Goal: Information Seeking & Learning: Compare options

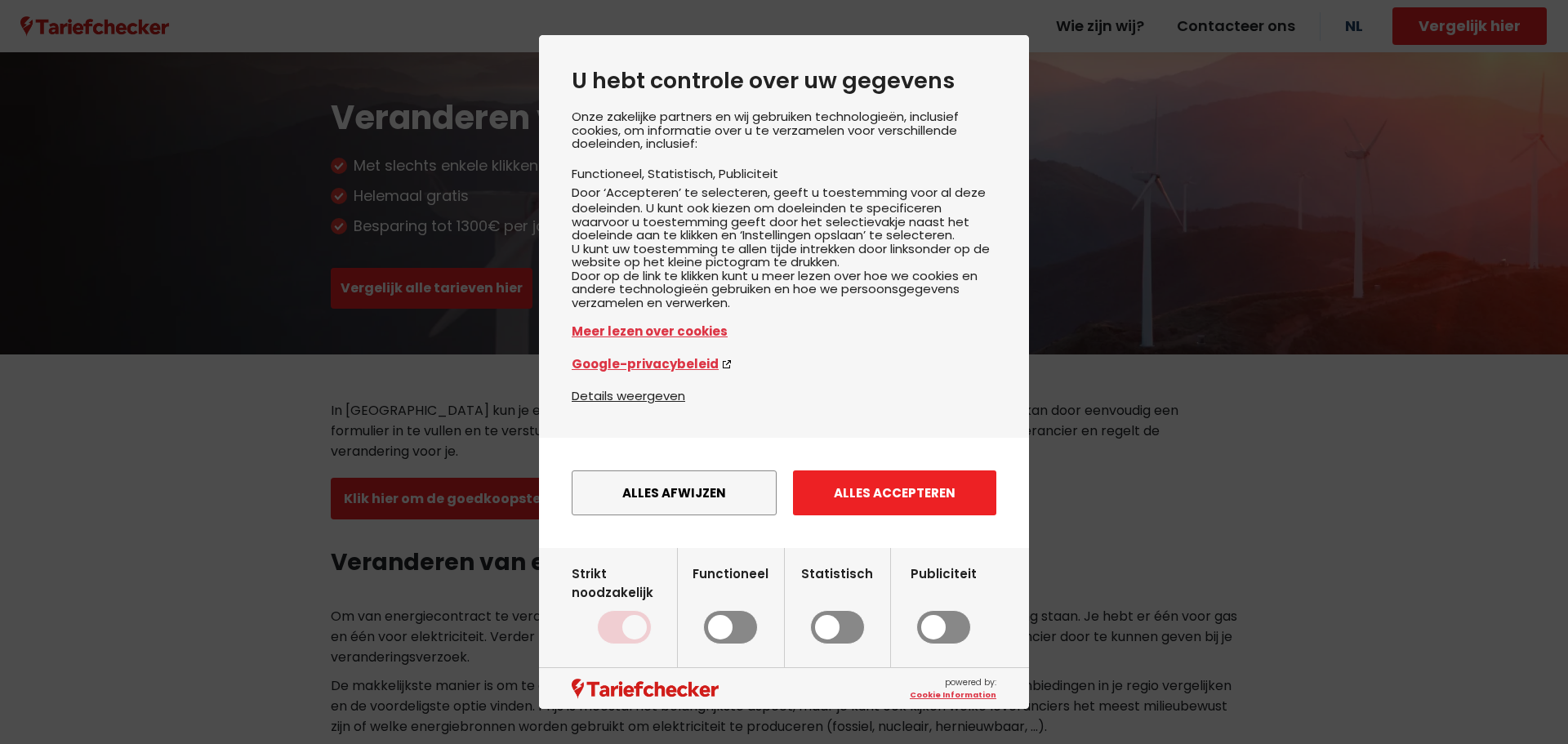
click at [848, 513] on button "Alles accepteren" at bounding box center [894, 492] width 203 height 45
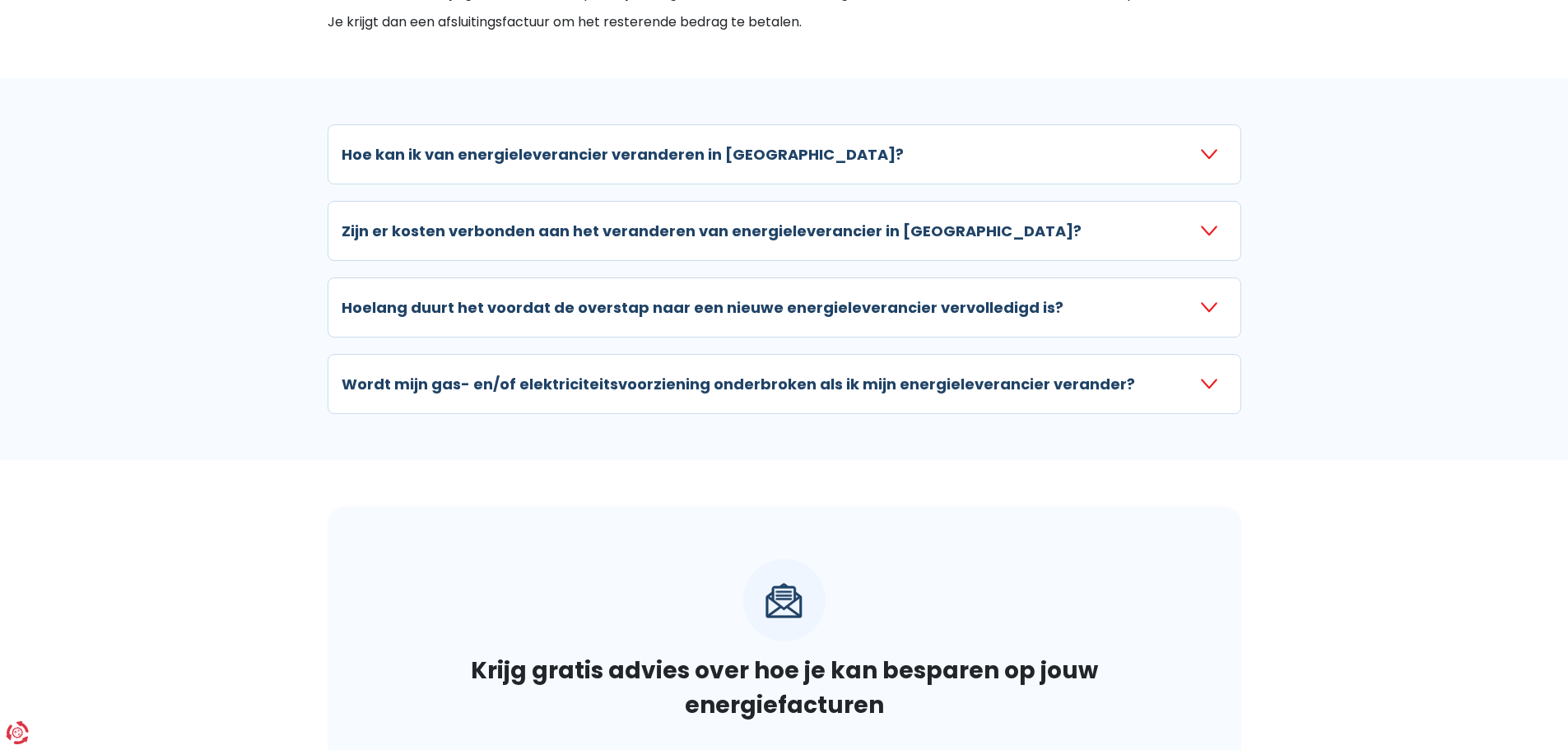
scroll to position [1234, 0]
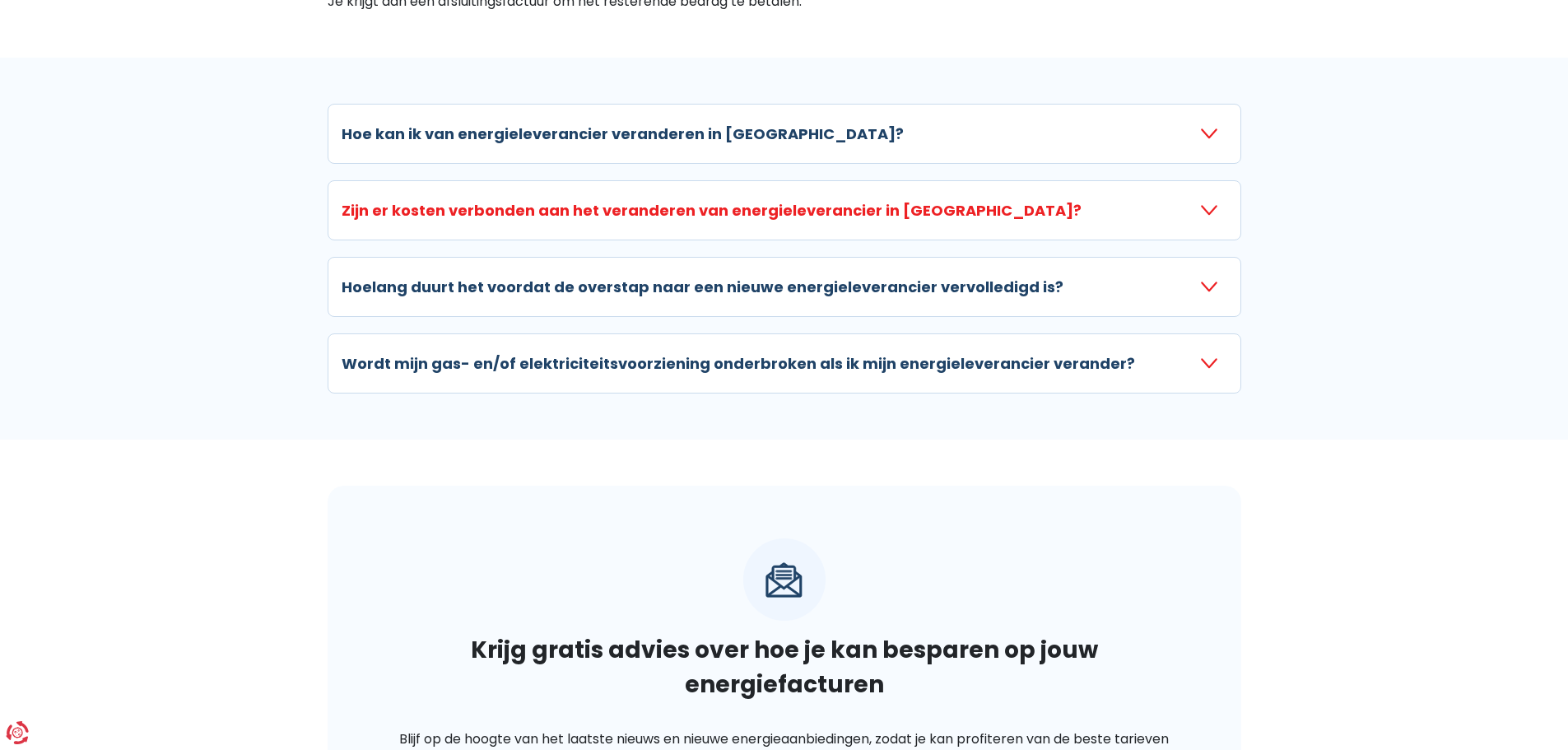
click at [440, 219] on h3 "Zijn er kosten verbonden aan het veranderen van energieleverancier in [GEOGRAPH…" at bounding box center [711, 210] width 740 height 22
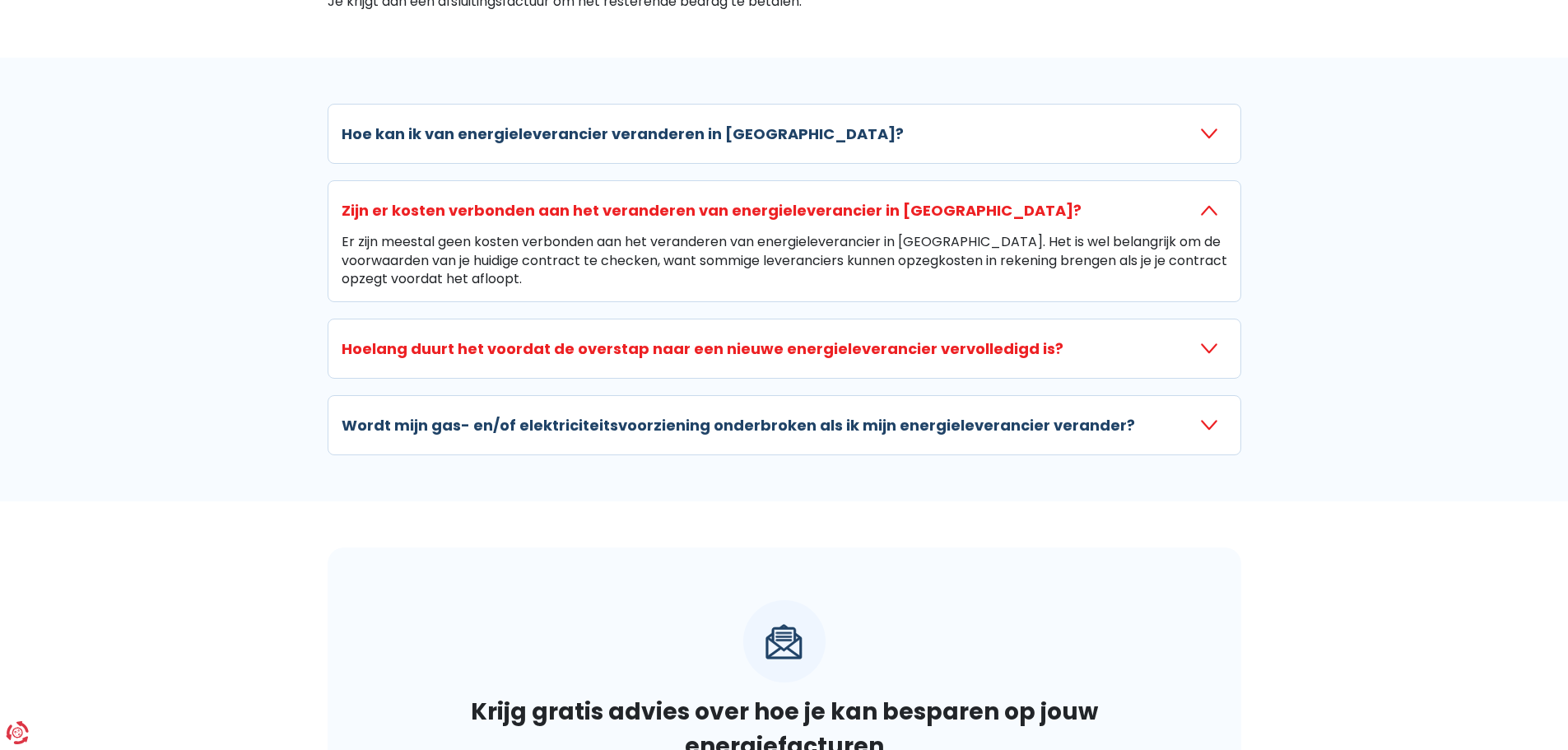
click at [463, 352] on h3 "Hoelang duurt het voordat de overstap naar een nieuwe energieleverancier vervol…" at bounding box center [702, 348] width 722 height 22
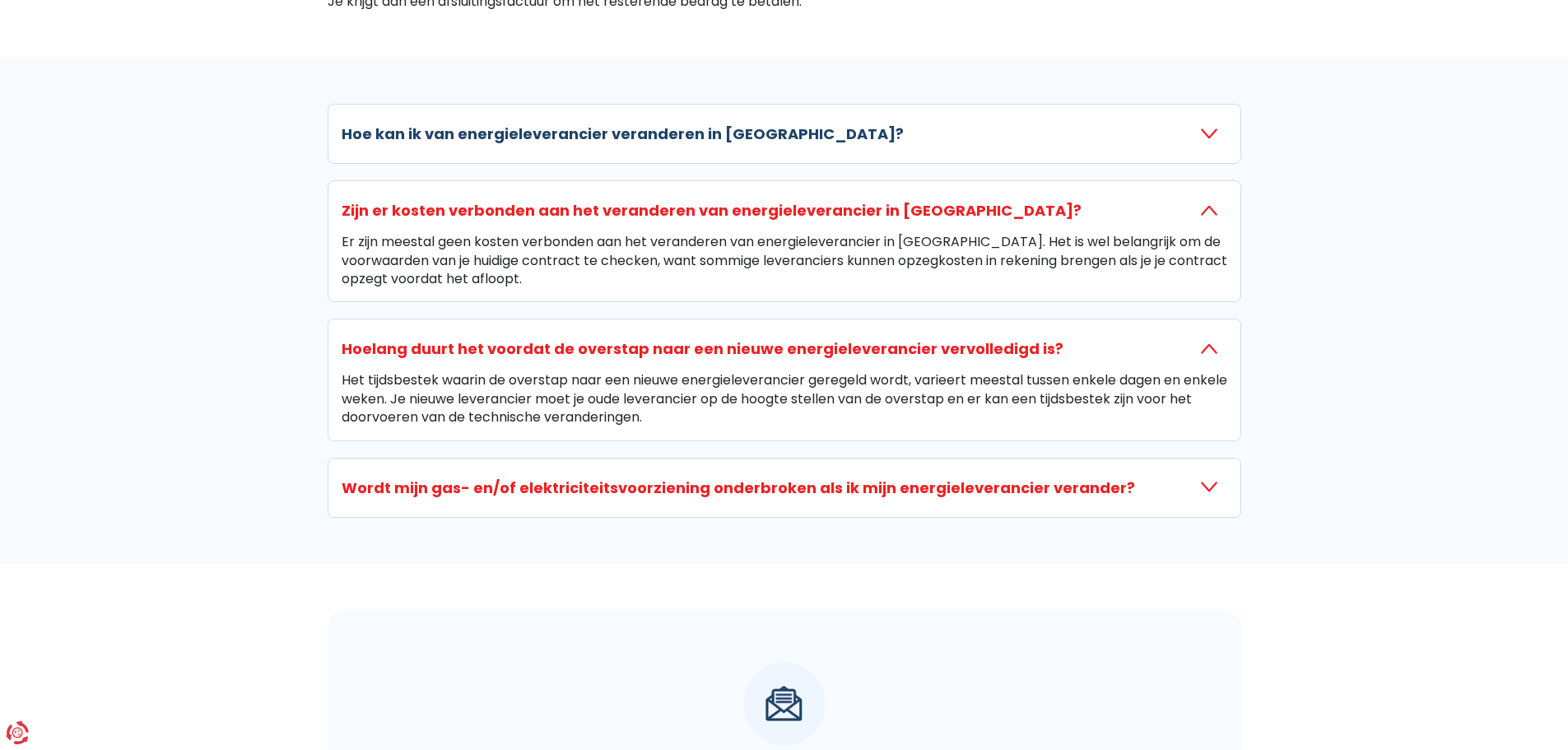
click at [476, 498] on h3 "Wordt mijn gas- en/of elektriciteitsvoorziening onderbroken als ik mijn energie…" at bounding box center [738, 488] width 793 height 22
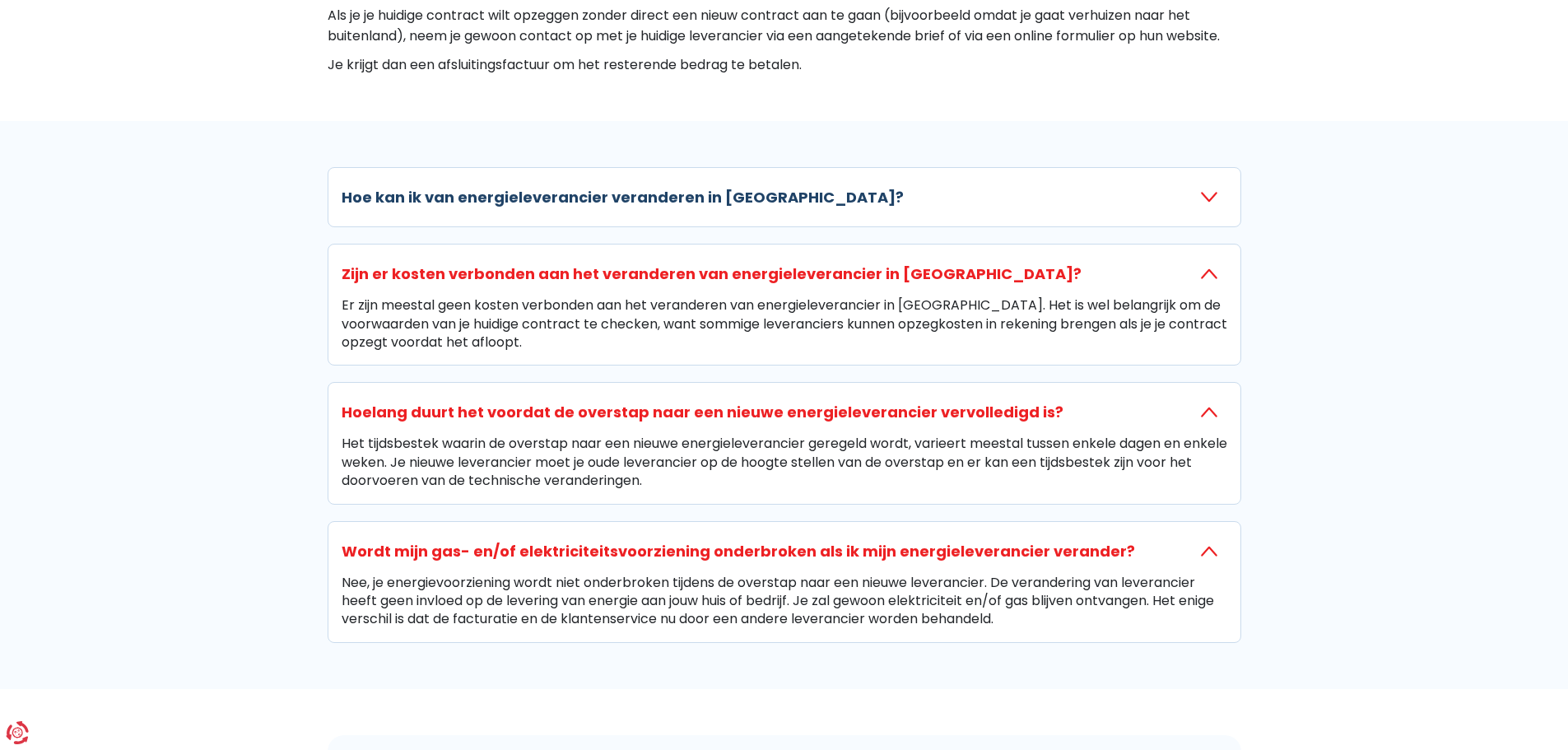
scroll to position [1070, 0]
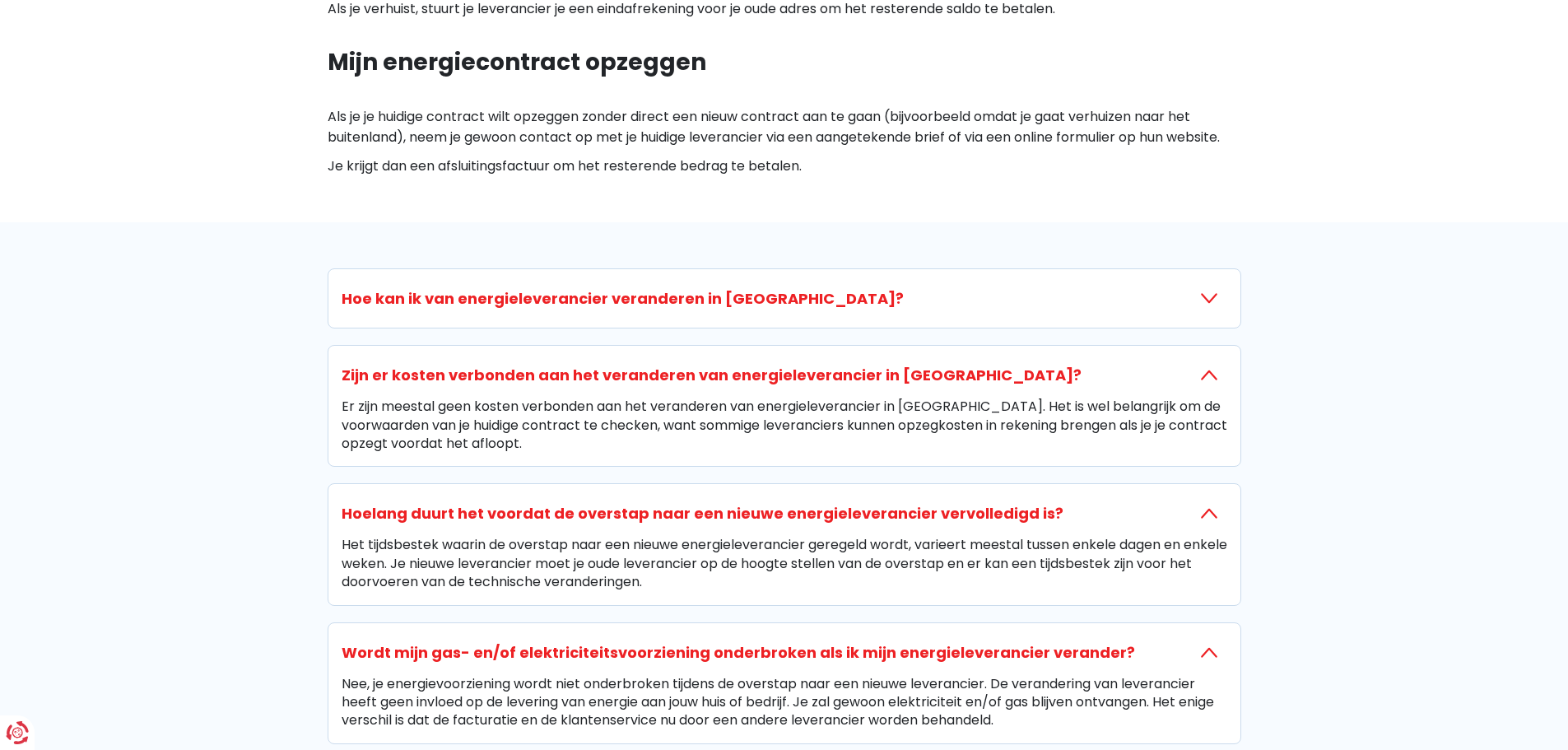
click at [514, 299] on h3 "Hoe kan ik van energieleverancier veranderen in [GEOGRAPHIC_DATA]?" at bounding box center [623, 298] width 562 height 22
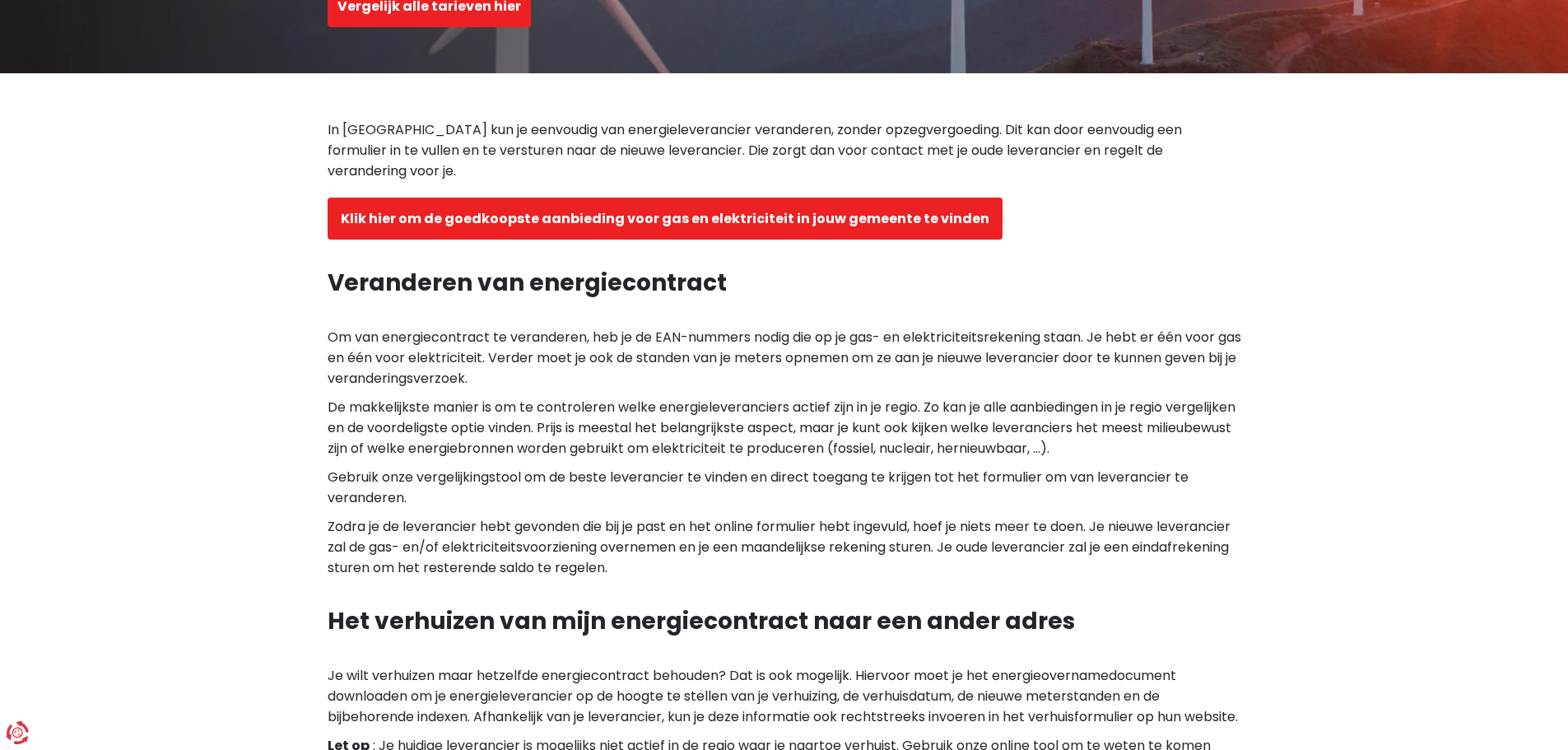
scroll to position [165, 0]
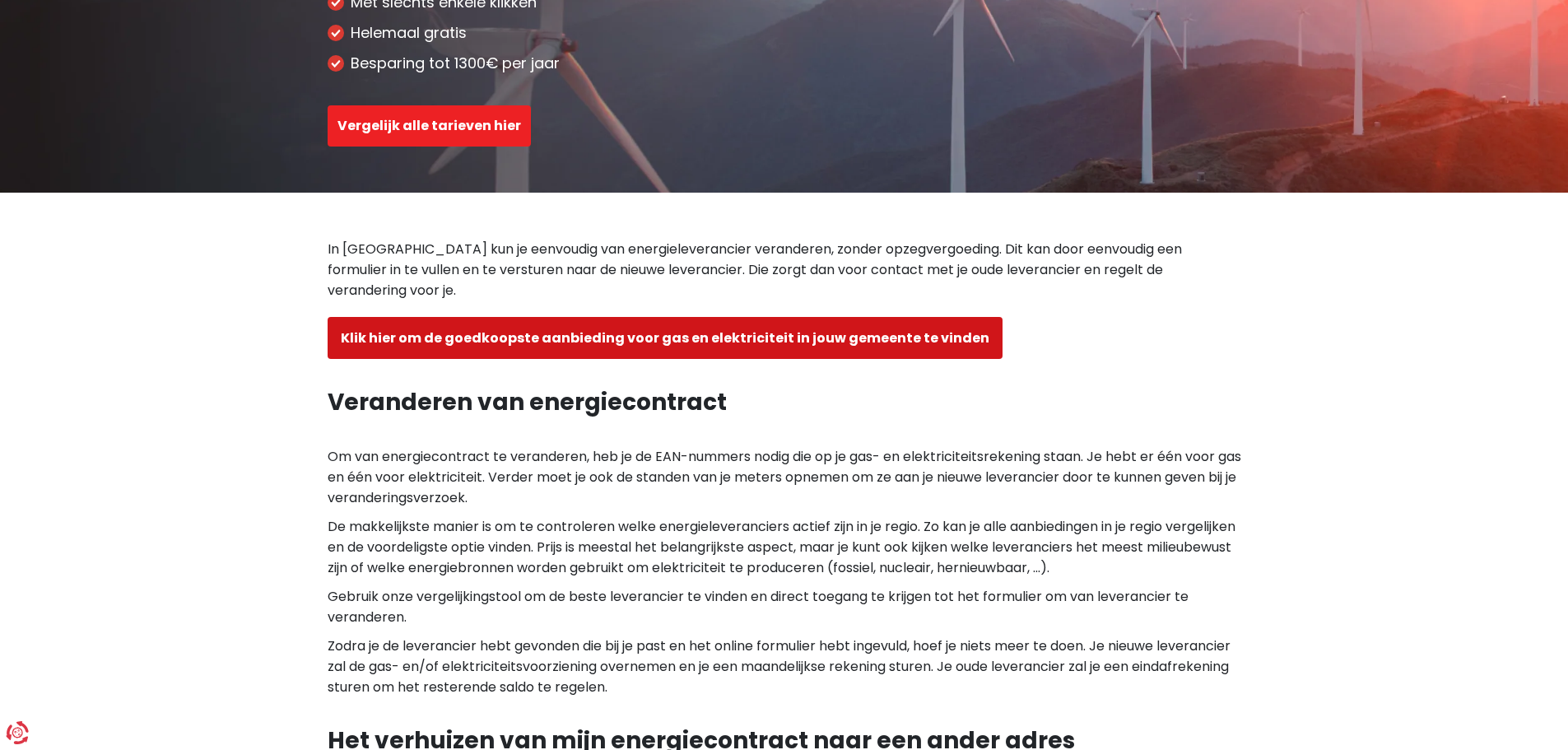
click at [671, 317] on button "Klik hier om de goedkoopste aanbieding voor gas en elektriciteit in jouw gemeen…" at bounding box center [665, 337] width 674 height 42
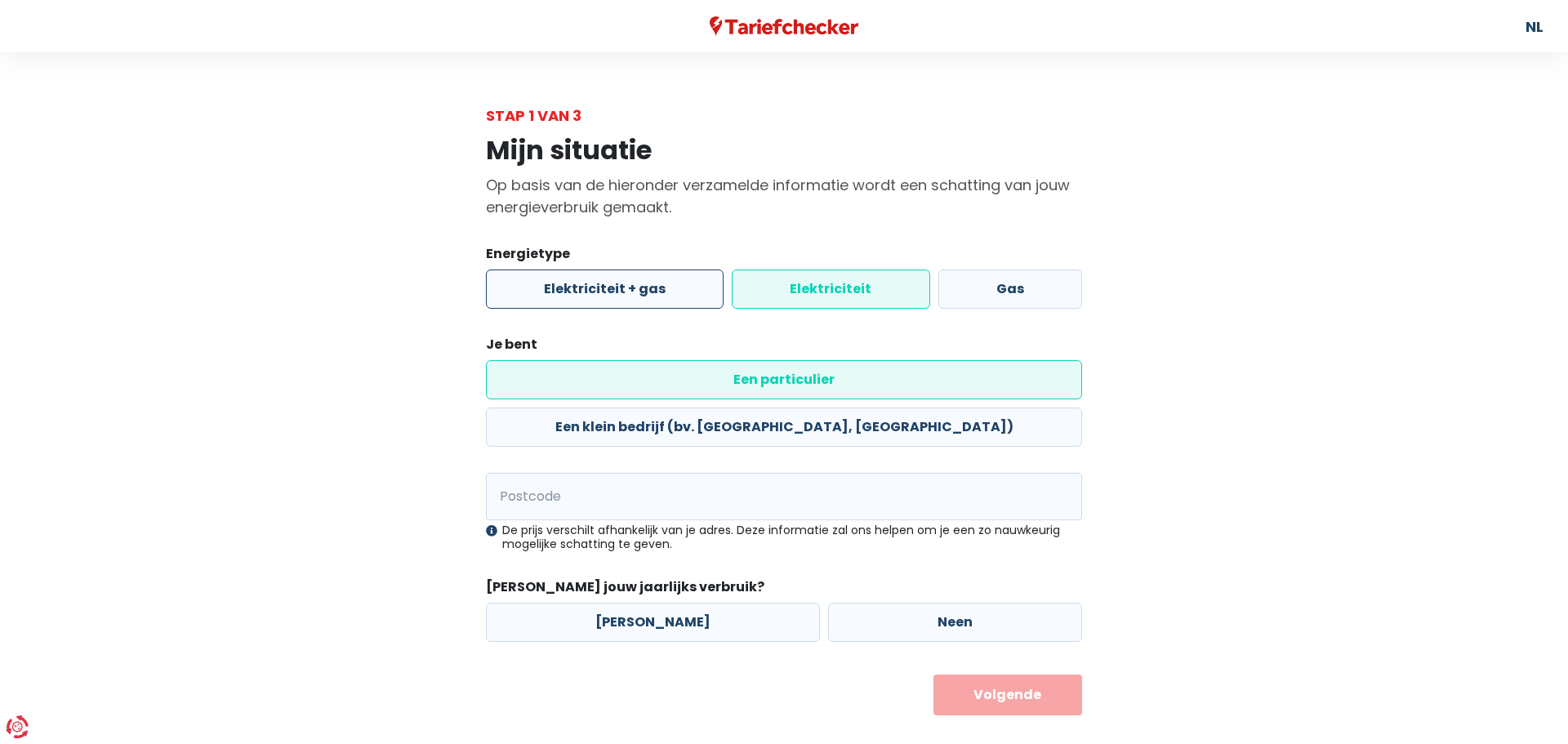
click at [564, 282] on label "Elektriciteit + gas" at bounding box center [604, 289] width 238 height 40
click at [564, 282] on input "Elektriciteit + gas" at bounding box center [604, 289] width 238 height 40
radio input "true"
radio input "false"
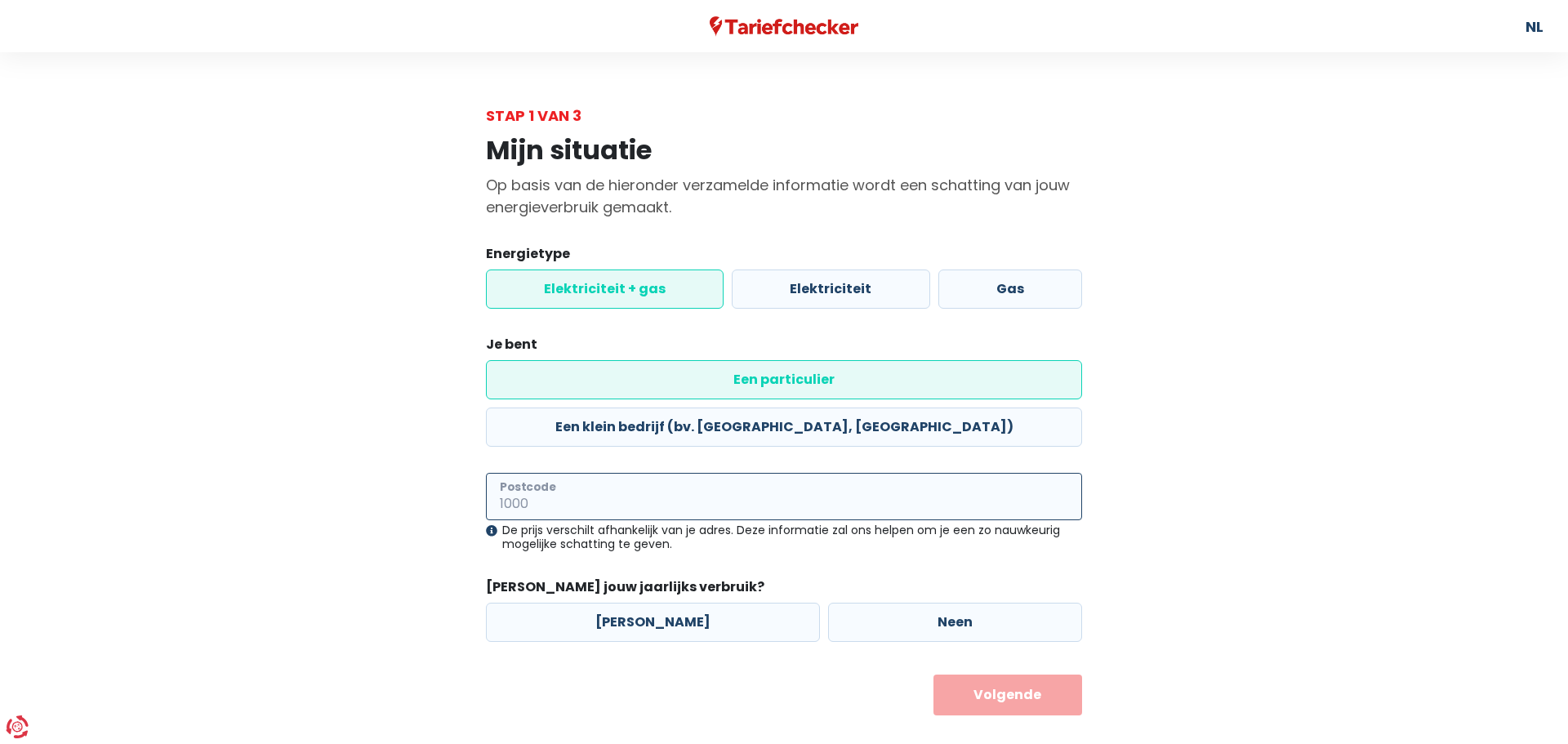
click at [561, 473] on input "Postcode" at bounding box center [783, 496] width 596 height 47
type input "2300"
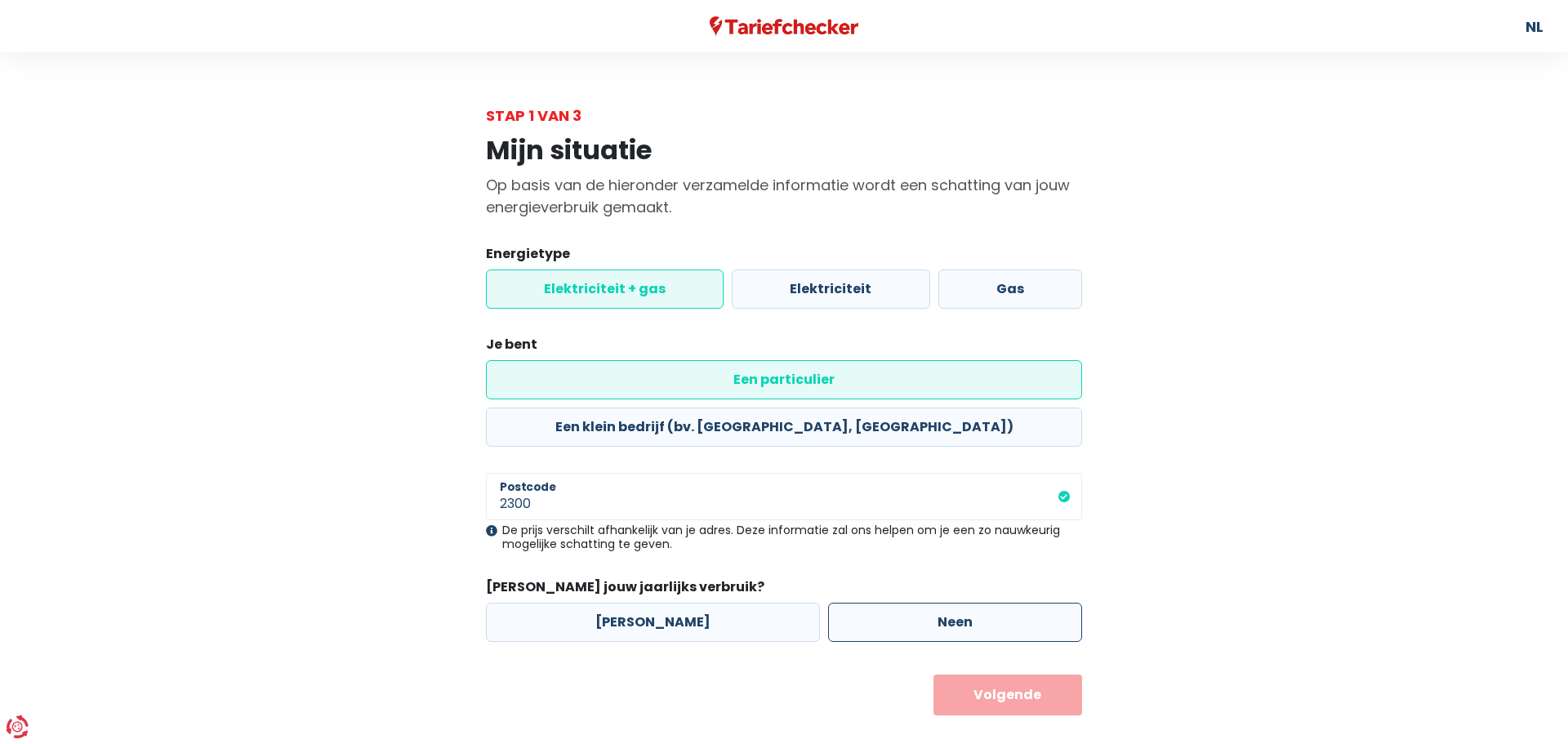
click at [869, 602] on label "Neen" at bounding box center [954, 622] width 254 height 40
click at [869, 602] on input "Neen" at bounding box center [954, 622] width 254 height 40
radio input "true"
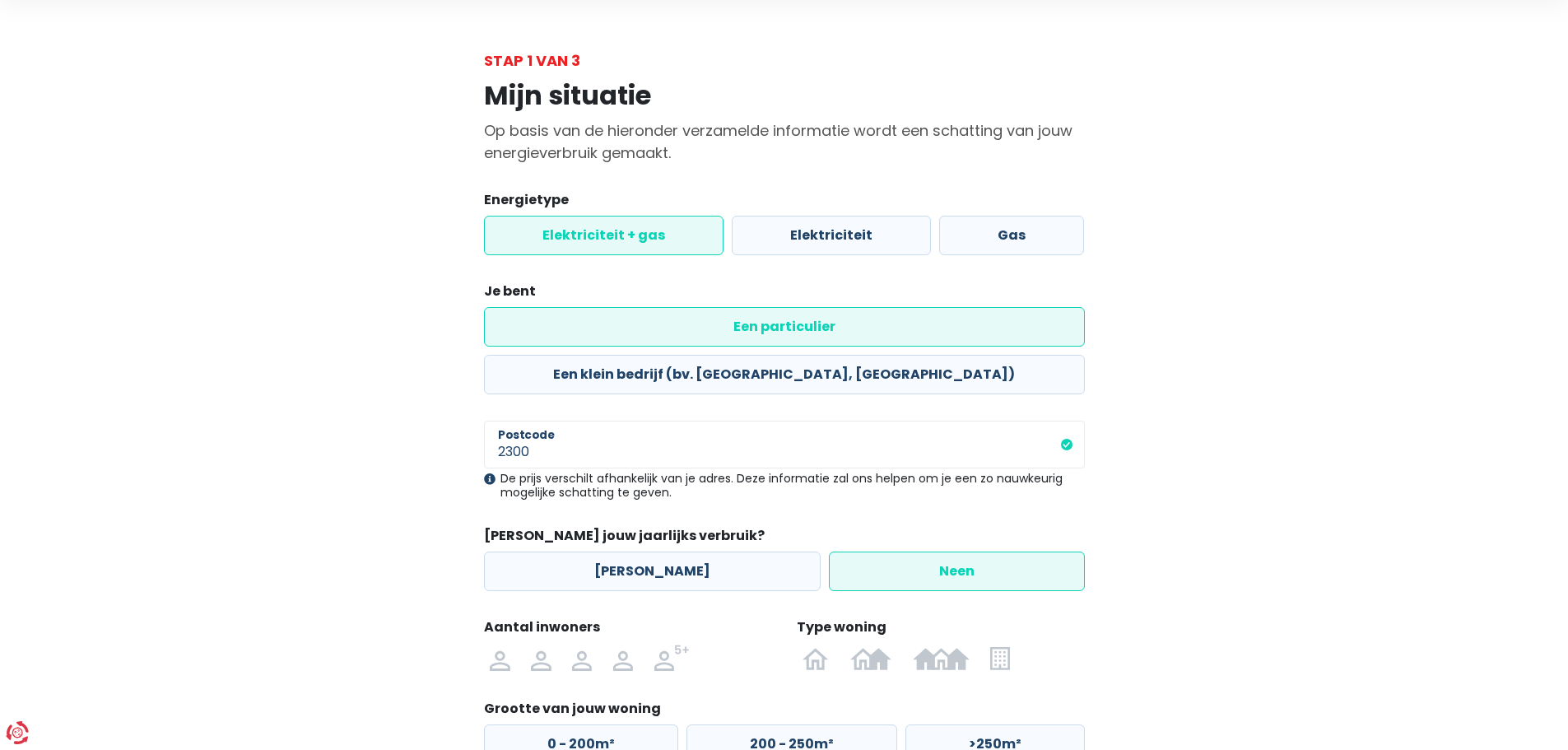
scroll to position [82, 0]
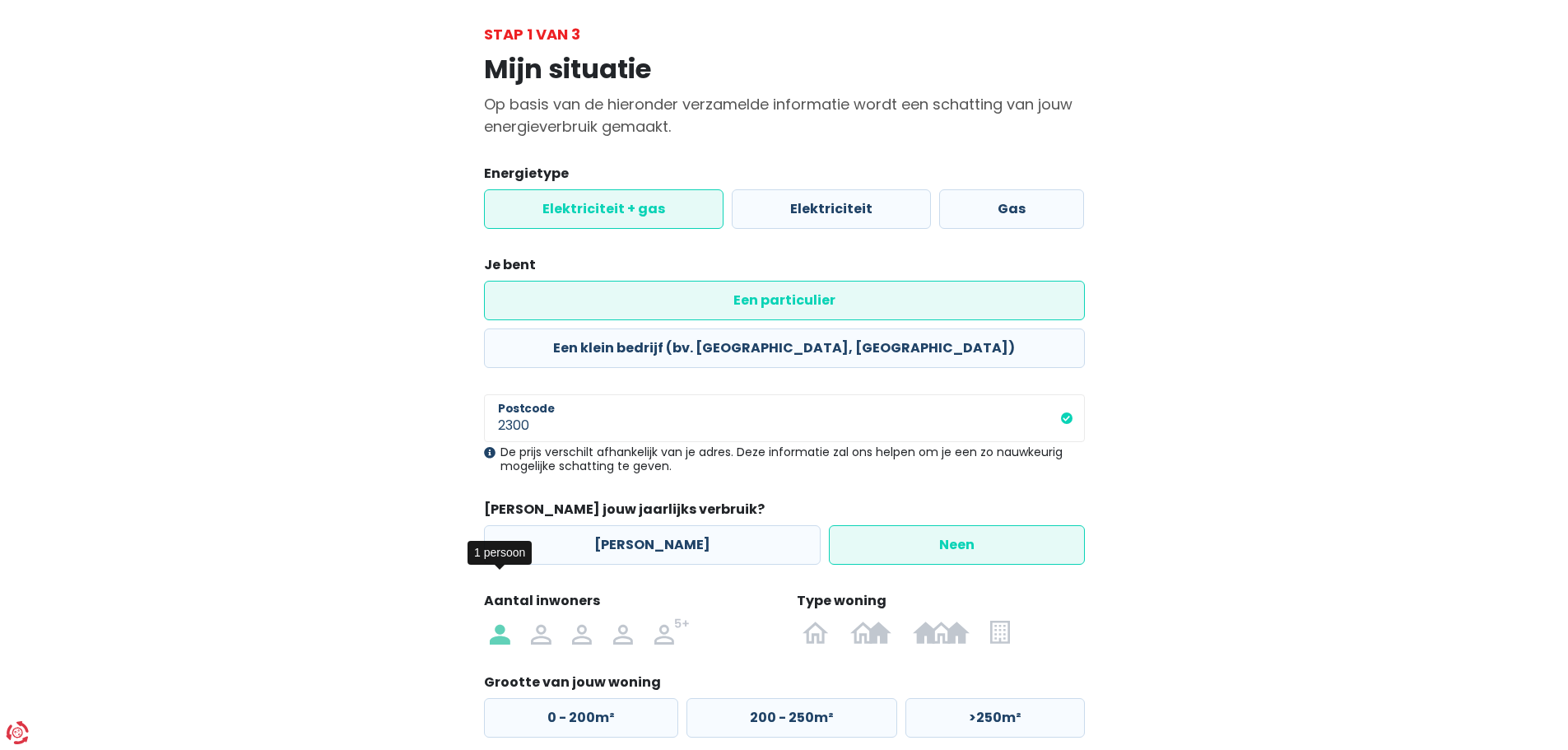
click at [499, 618] on img at bounding box center [499, 631] width 20 height 26
click at [499, 618] on input "radio" at bounding box center [500, 631] width 41 height 26
radio input "true"
click at [999, 618] on img at bounding box center [1000, 631] width 19 height 26
click at [999, 618] on input "radio" at bounding box center [1000, 631] width 40 height 26
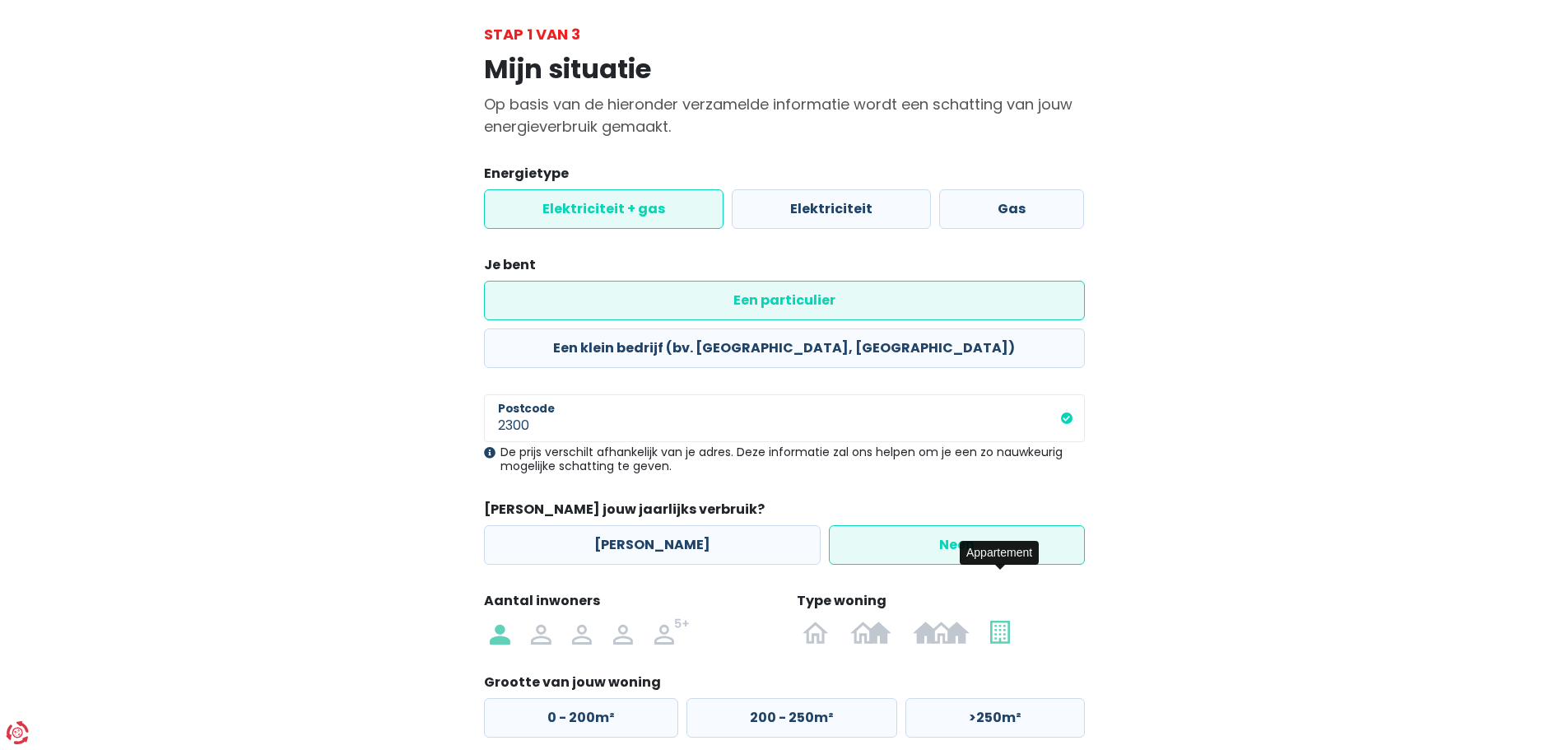
radio input "true"
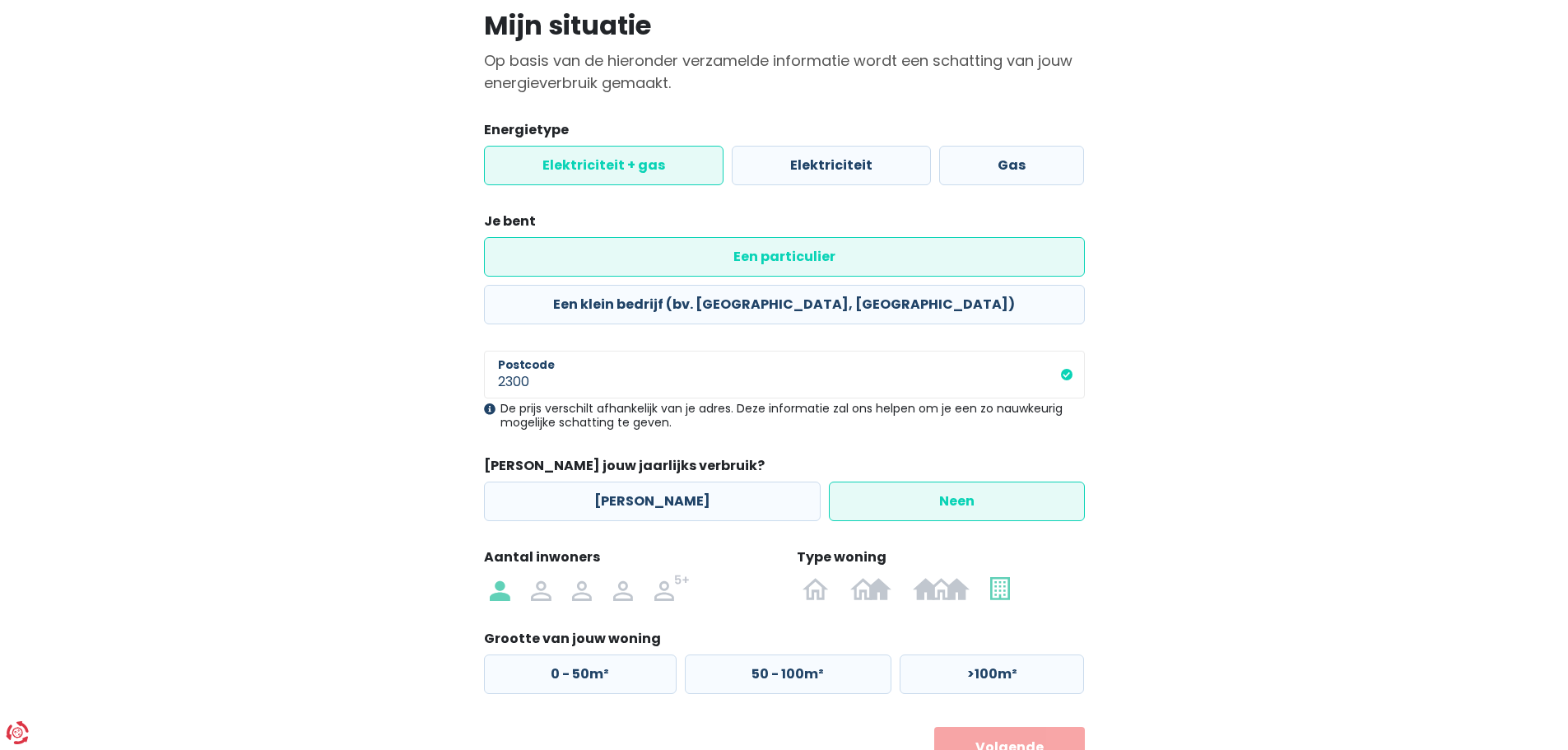
scroll to position [149, 0]
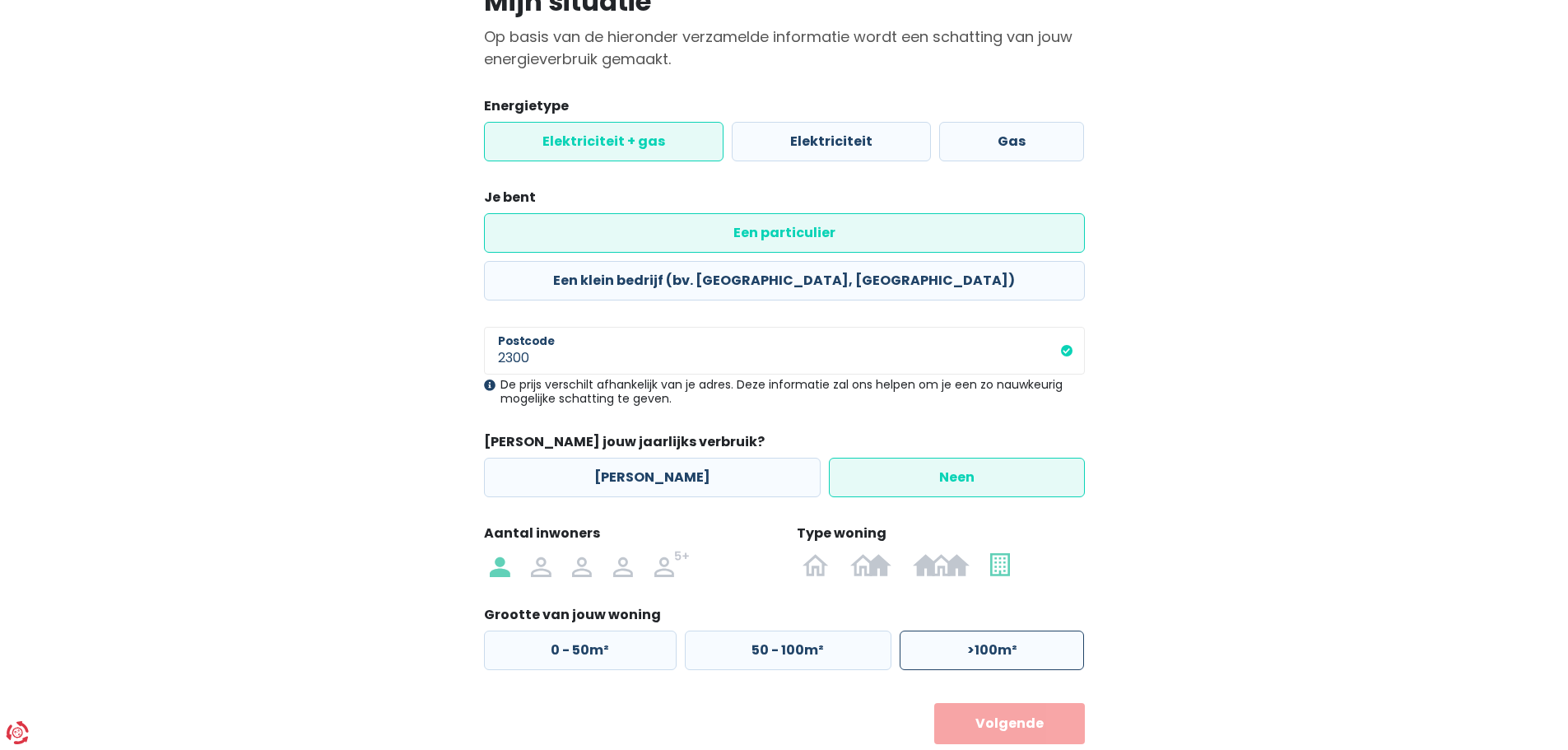
click at [994, 630] on label ">100m²" at bounding box center [991, 650] width 184 height 40
click at [994, 630] on input ">100m²" at bounding box center [991, 650] width 184 height 40
radio input "true"
click at [980, 702] on button "Volgende" at bounding box center [1009, 723] width 150 height 41
select select
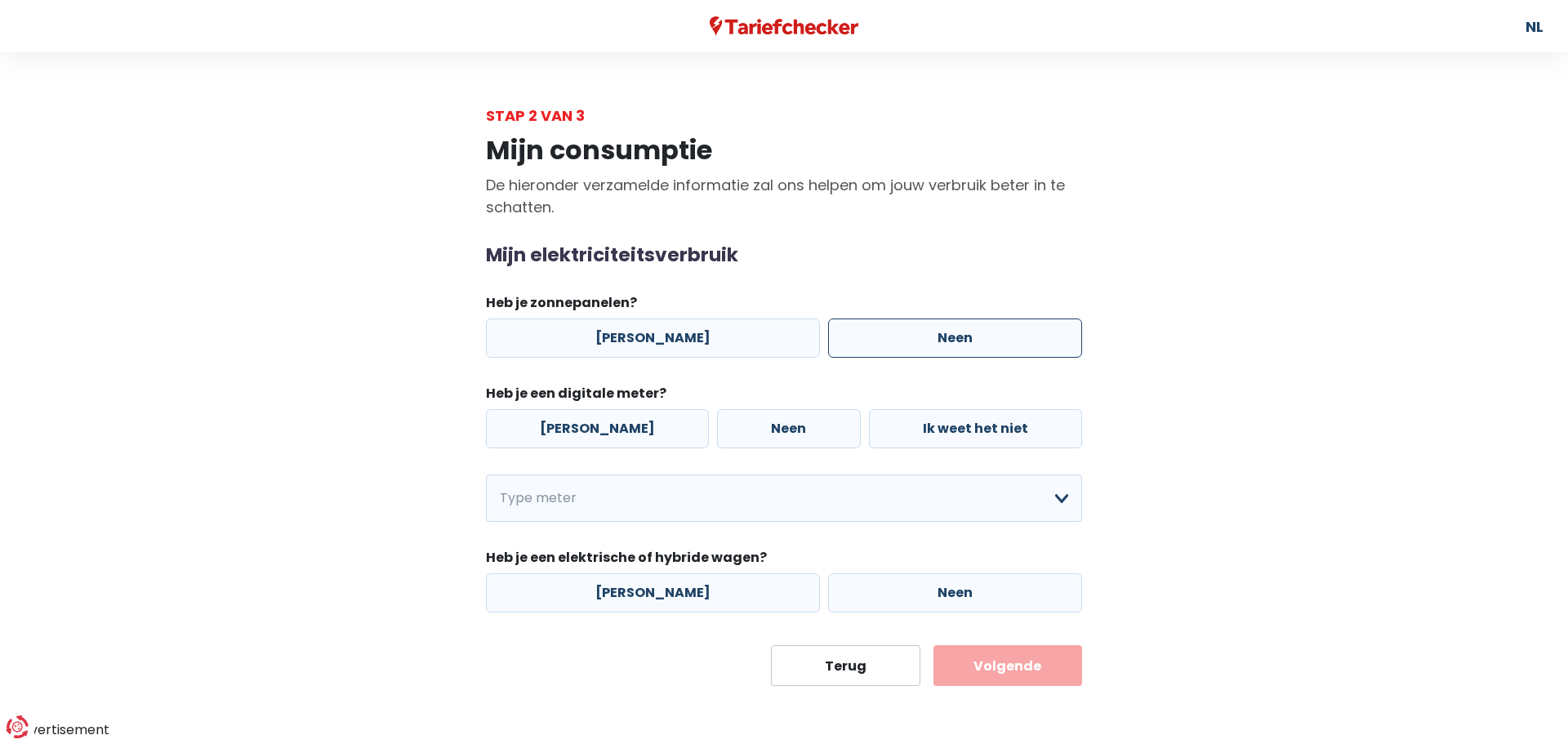
click at [855, 340] on label "Neen" at bounding box center [954, 338] width 254 height 40
click at [855, 340] on input "Neen" at bounding box center [954, 338] width 254 height 40
radio input "true"
click at [937, 426] on label "Ik weet het niet" at bounding box center [975, 428] width 213 height 40
click at [937, 426] on input "Ik weet het niet" at bounding box center [975, 428] width 213 height 40
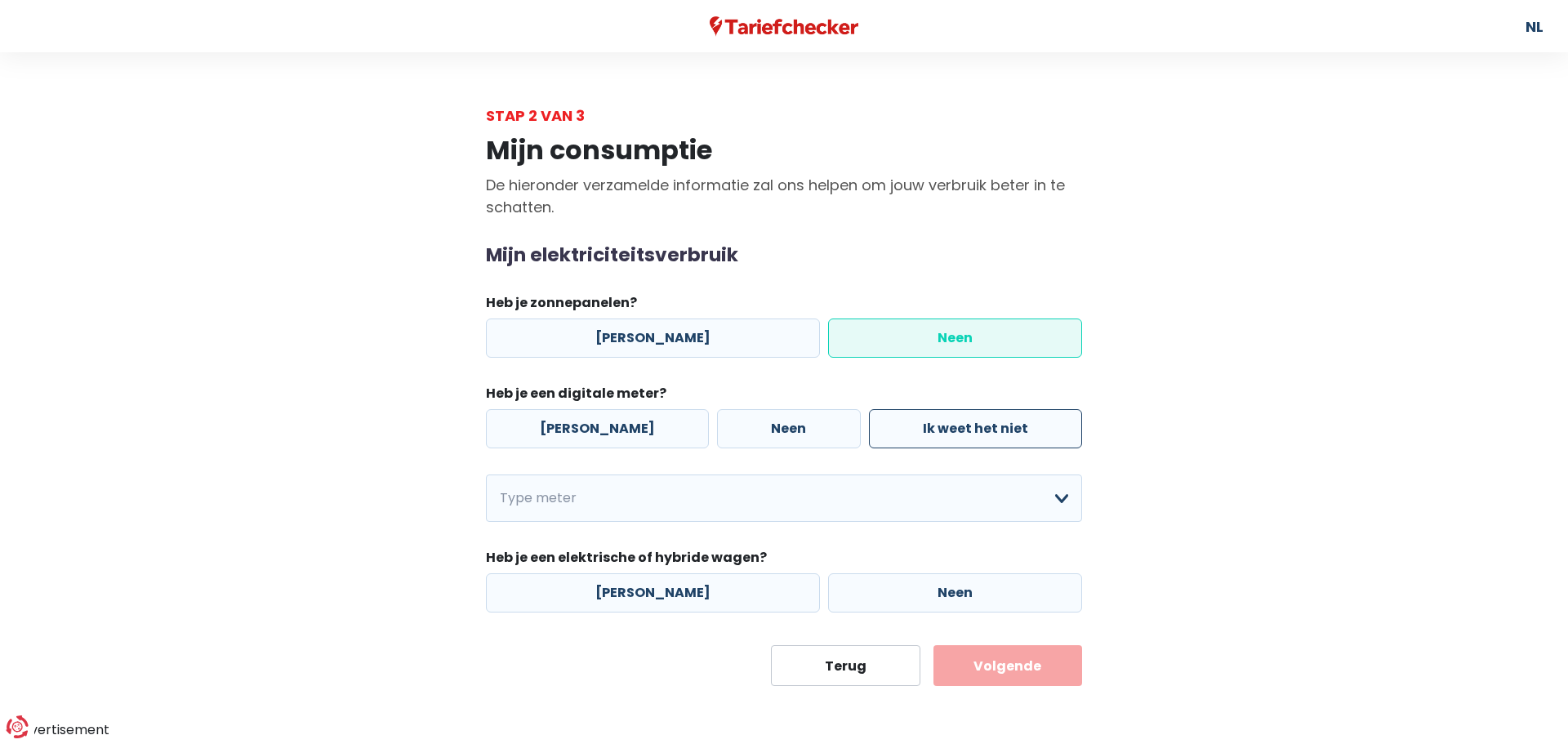
radio input "true"
click at [566, 505] on select "Enkelvoudig Tweevoudig Enkelvoudig + uitsluitend nachttarief Tweevoudig + uitsl…" at bounding box center [783, 498] width 596 height 47
click at [344, 497] on div "Mijn consumptie De hieronder verzamelde informatie zal ons helpen om jouw verbr…" at bounding box center [784, 406] width 931 height 559
click at [642, 500] on select "Enkelvoudig Tweevoudig Enkelvoudig + uitsluitend nachttarief Tweevoudig + uitsl…" at bounding box center [783, 498] width 596 height 47
click at [486, 474] on select "Enkelvoudig Tweevoudig Enkelvoudig + uitsluitend nachttarief Tweevoudig + uitsl…" at bounding box center [783, 498] width 596 height 47
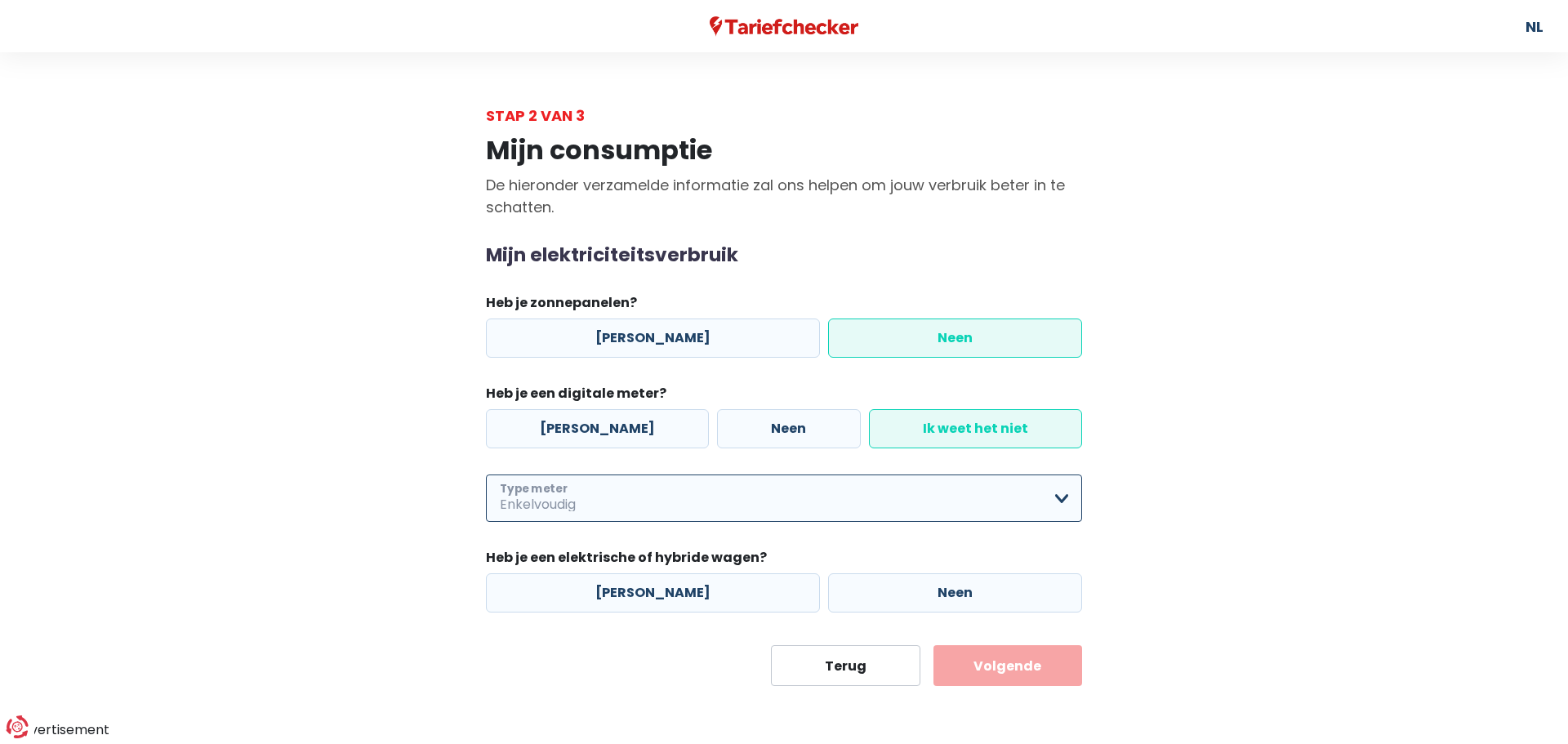
select select "day_single_rate"
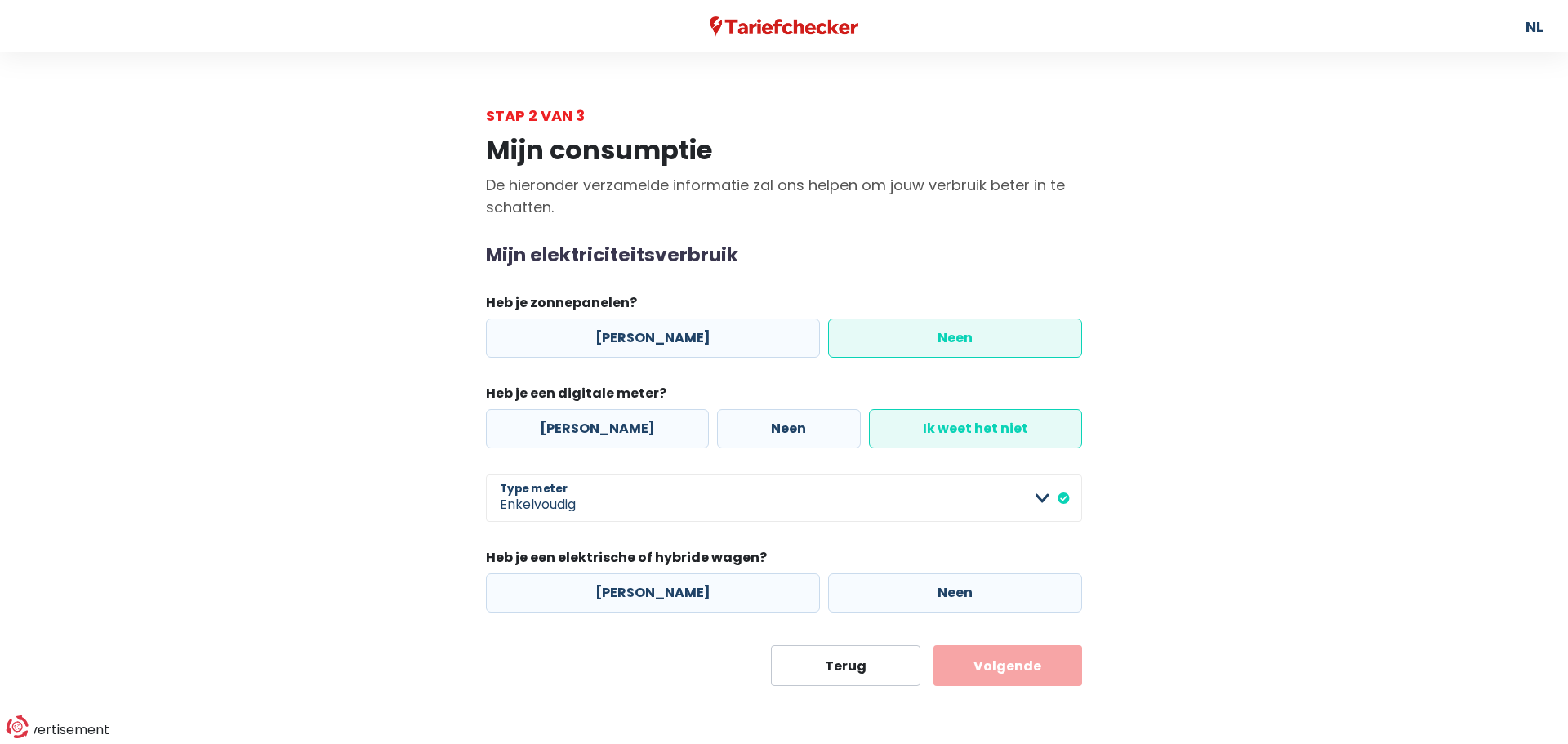
click at [357, 545] on div "Mijn consumptie De hieronder verzamelde informatie zal ons helpen om jouw verbr…" at bounding box center [784, 406] width 931 height 559
click at [898, 596] on label "Neen" at bounding box center [954, 592] width 254 height 40
click at [898, 596] on input "Neen" at bounding box center [954, 592] width 254 height 40
radio input "true"
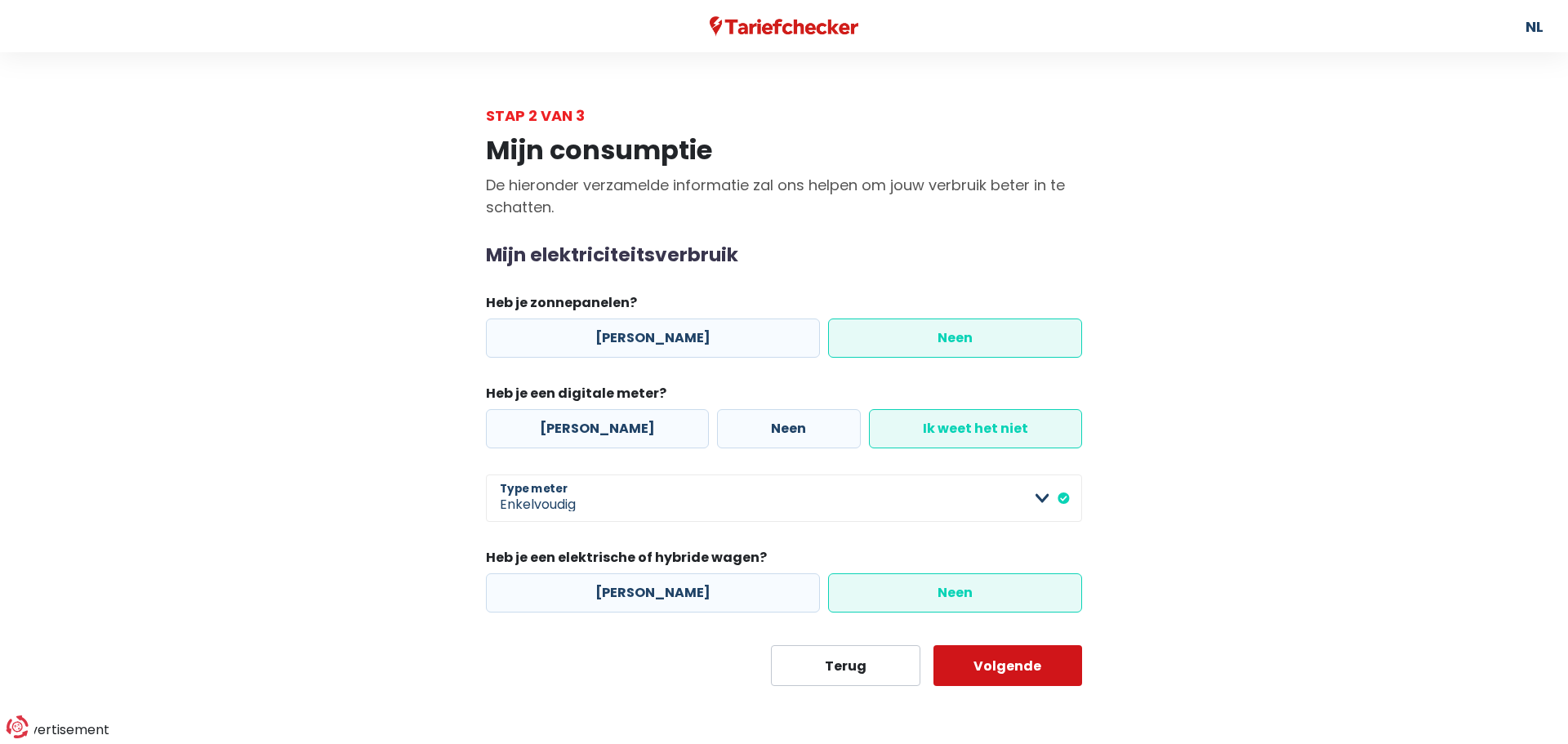
click at [999, 668] on button "Volgende" at bounding box center [1007, 665] width 149 height 40
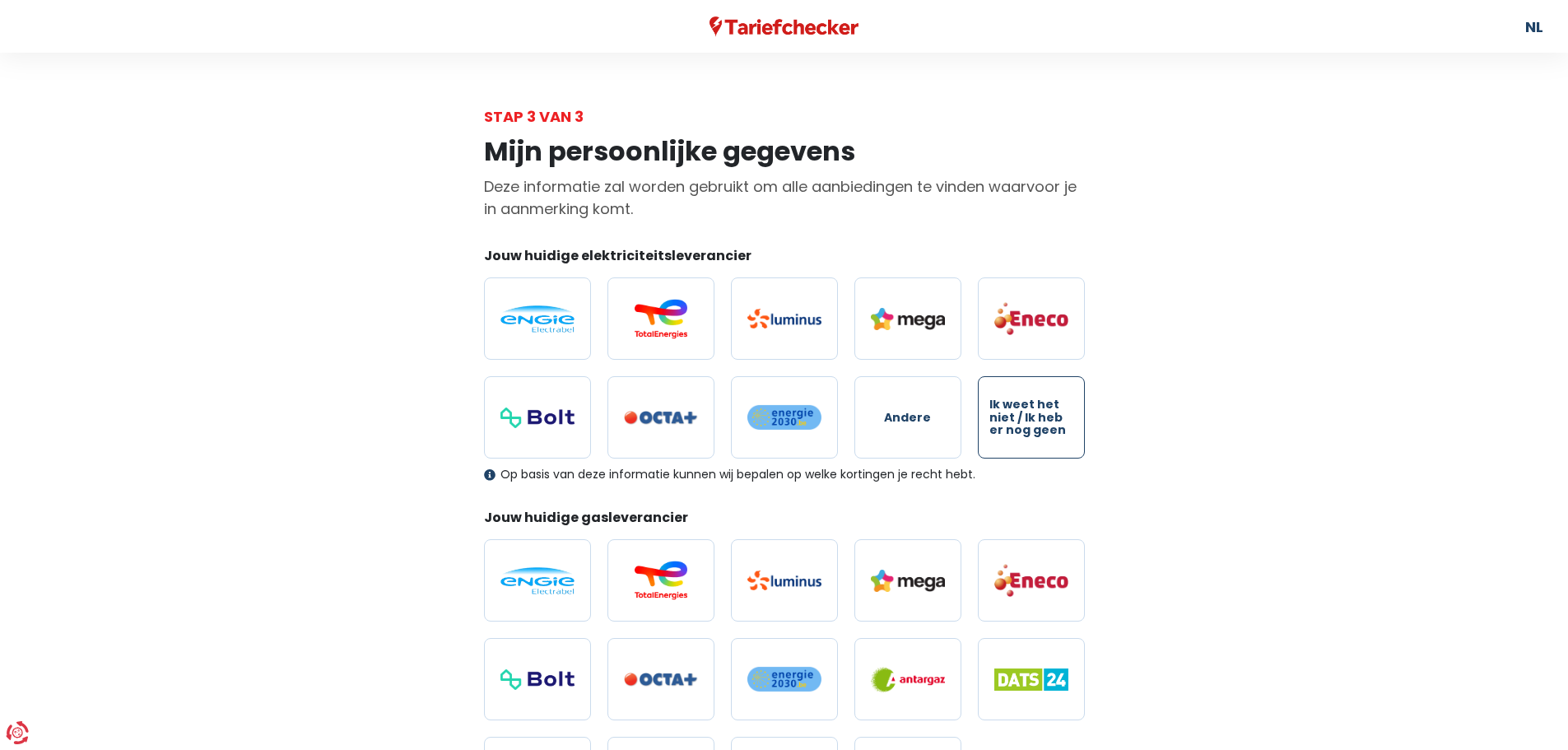
click at [1026, 411] on span "Ik weet het niet / Ik heb er nog geen" at bounding box center [1031, 417] width 84 height 38
click at [1026, 411] on input "Ik weet het niet / Ik heb er nog geen" at bounding box center [1031, 417] width 107 height 82
radio input "true"
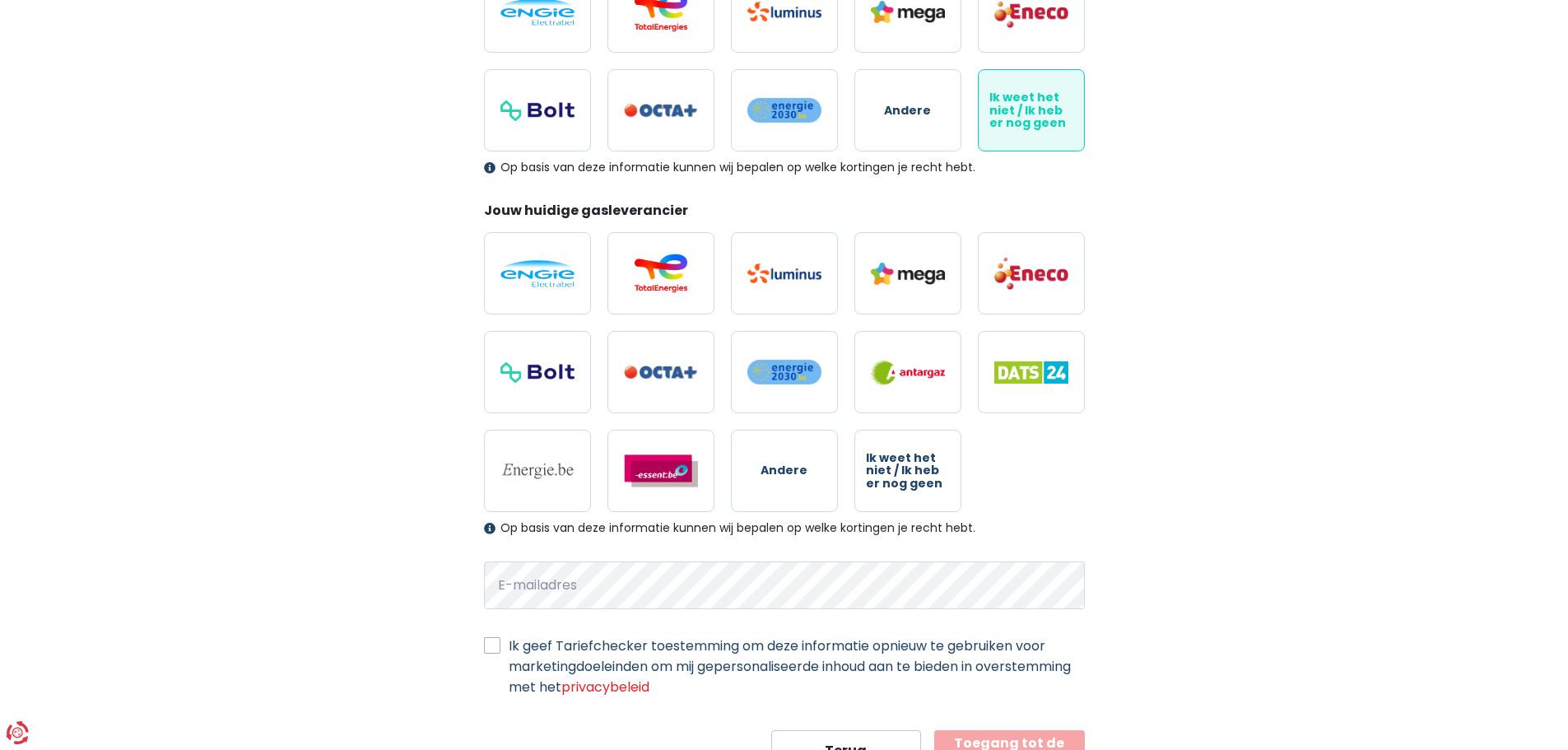
scroll to position [330, 0]
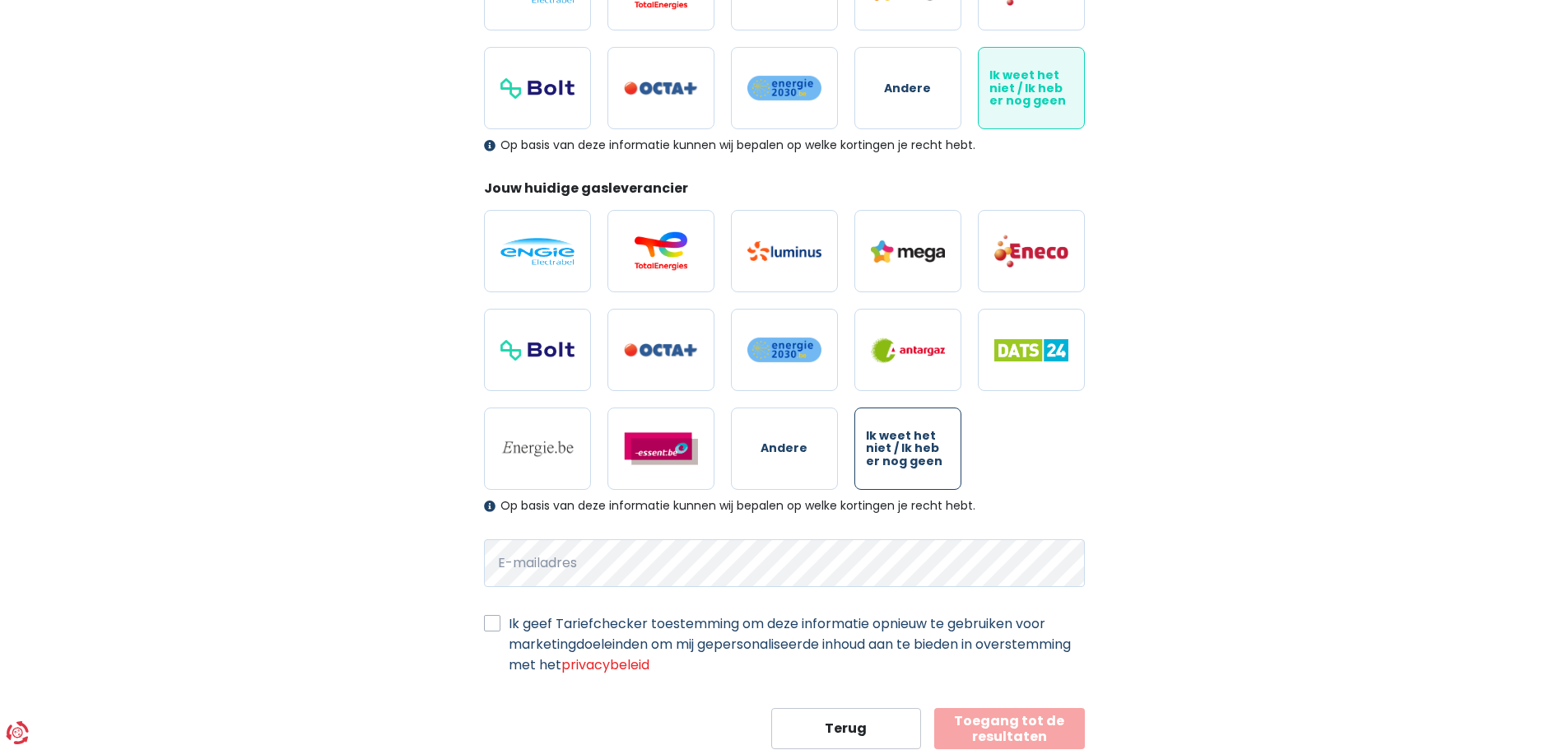
click at [920, 451] on span "Ik weet het niet / Ik heb er nog geen" at bounding box center [907, 448] width 84 height 38
click at [920, 451] on input "Ik weet het niet / Ik heb er nog geen" at bounding box center [908, 448] width 107 height 82
radio input "true"
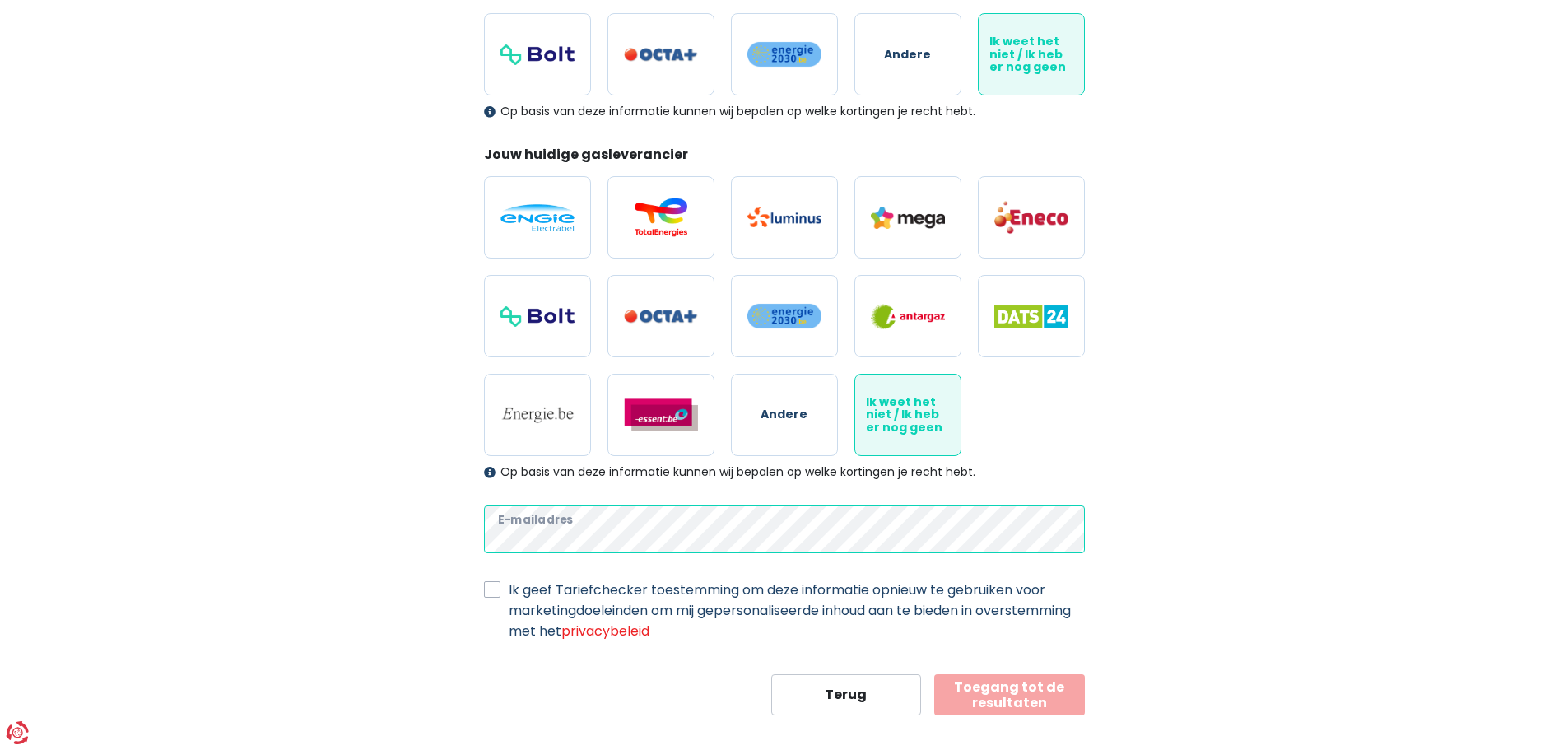
scroll to position [382, 0]
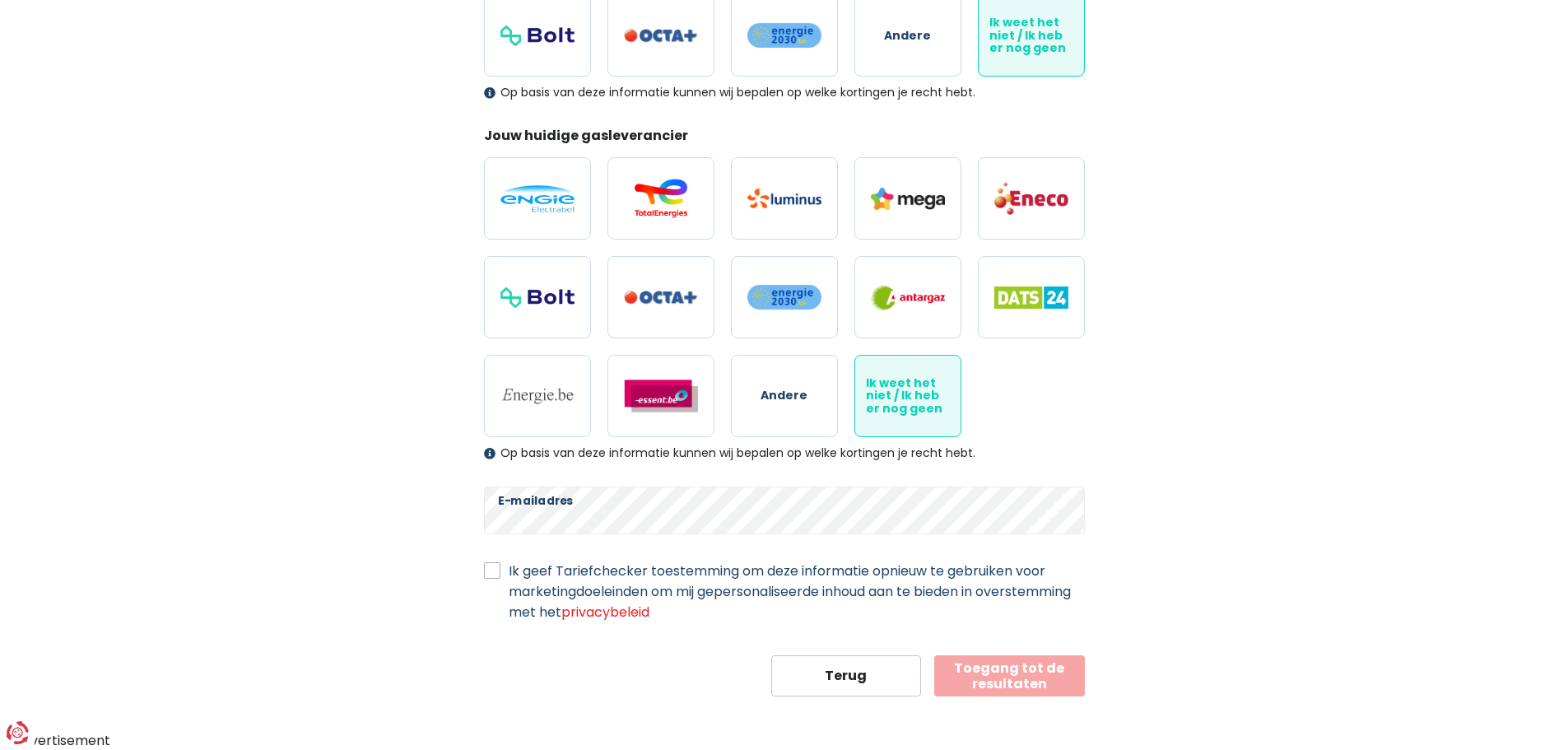
click at [1019, 674] on button "Toegang tot de resultaten" at bounding box center [1009, 675] width 150 height 41
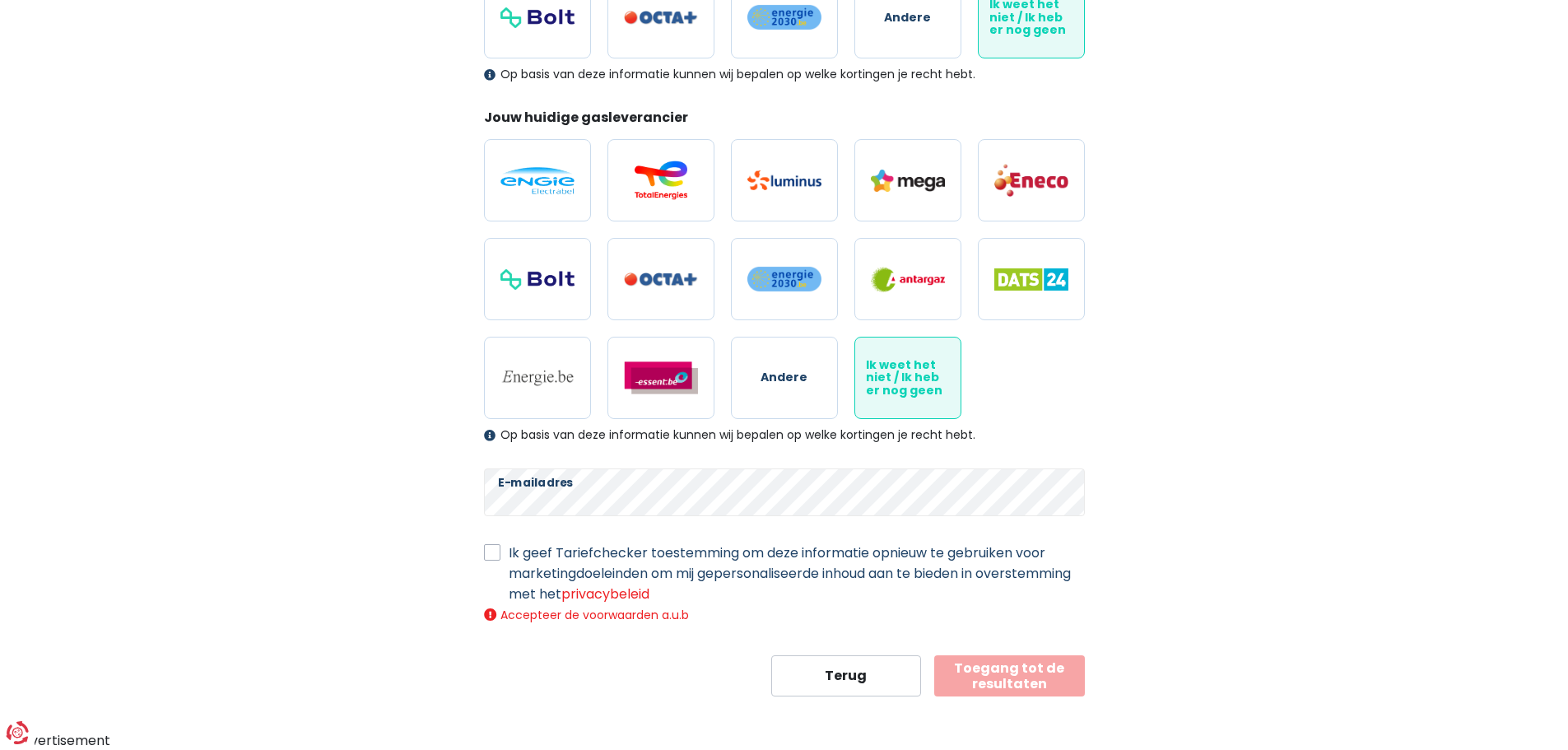
click at [509, 551] on label "Ik geef Tariefchecker toestemming om deze informatie opnieuw te gebruiken voor …" at bounding box center [797, 572] width 576 height 62
click at [496, 551] on input "Ik geef Tariefchecker toestemming om deze informatie opnieuw te gebruiken voor …" at bounding box center [492, 550] width 16 height 16
checkbox input "true"
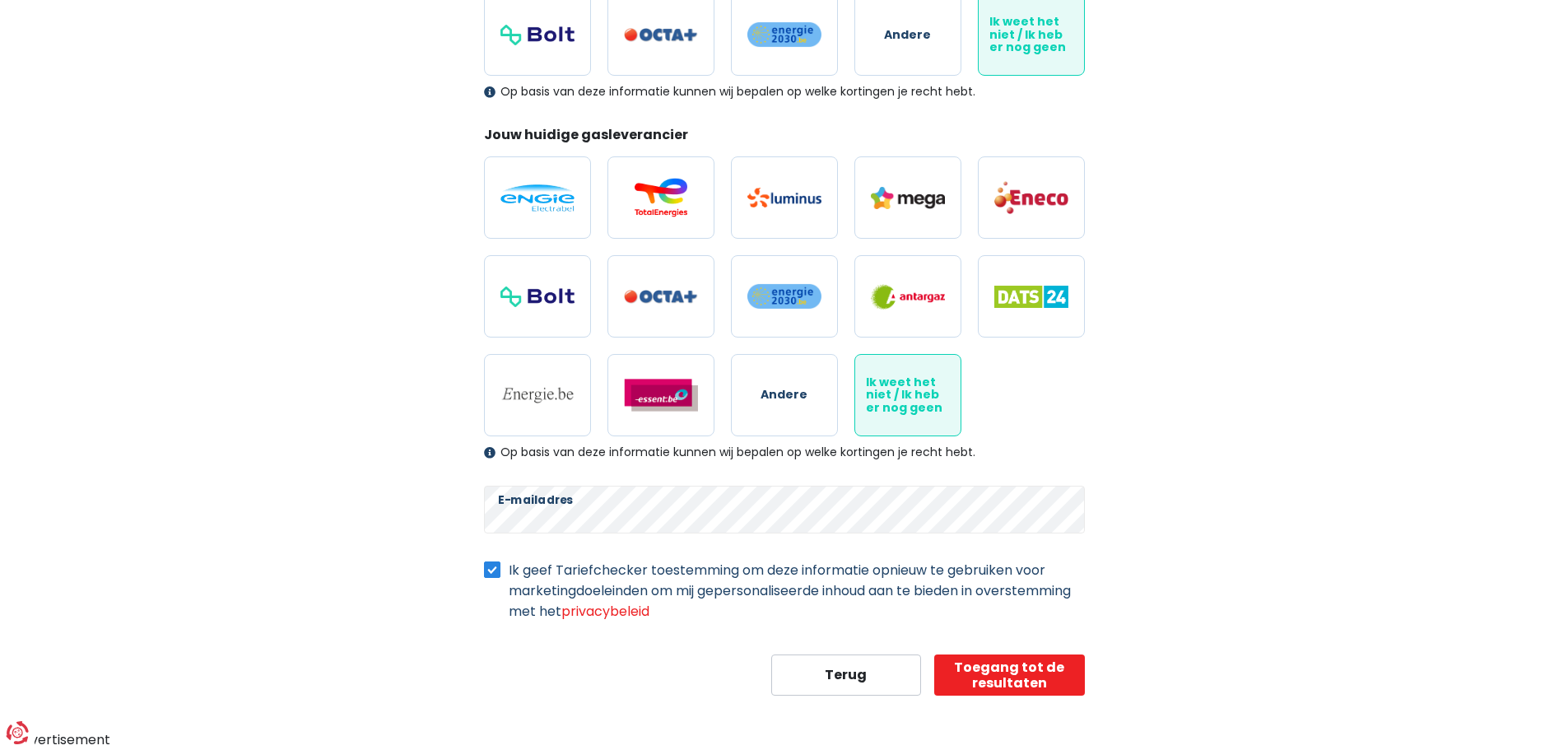
scroll to position [382, 0]
click at [1003, 668] on button "Toegang tot de resultaten" at bounding box center [1009, 675] width 150 height 41
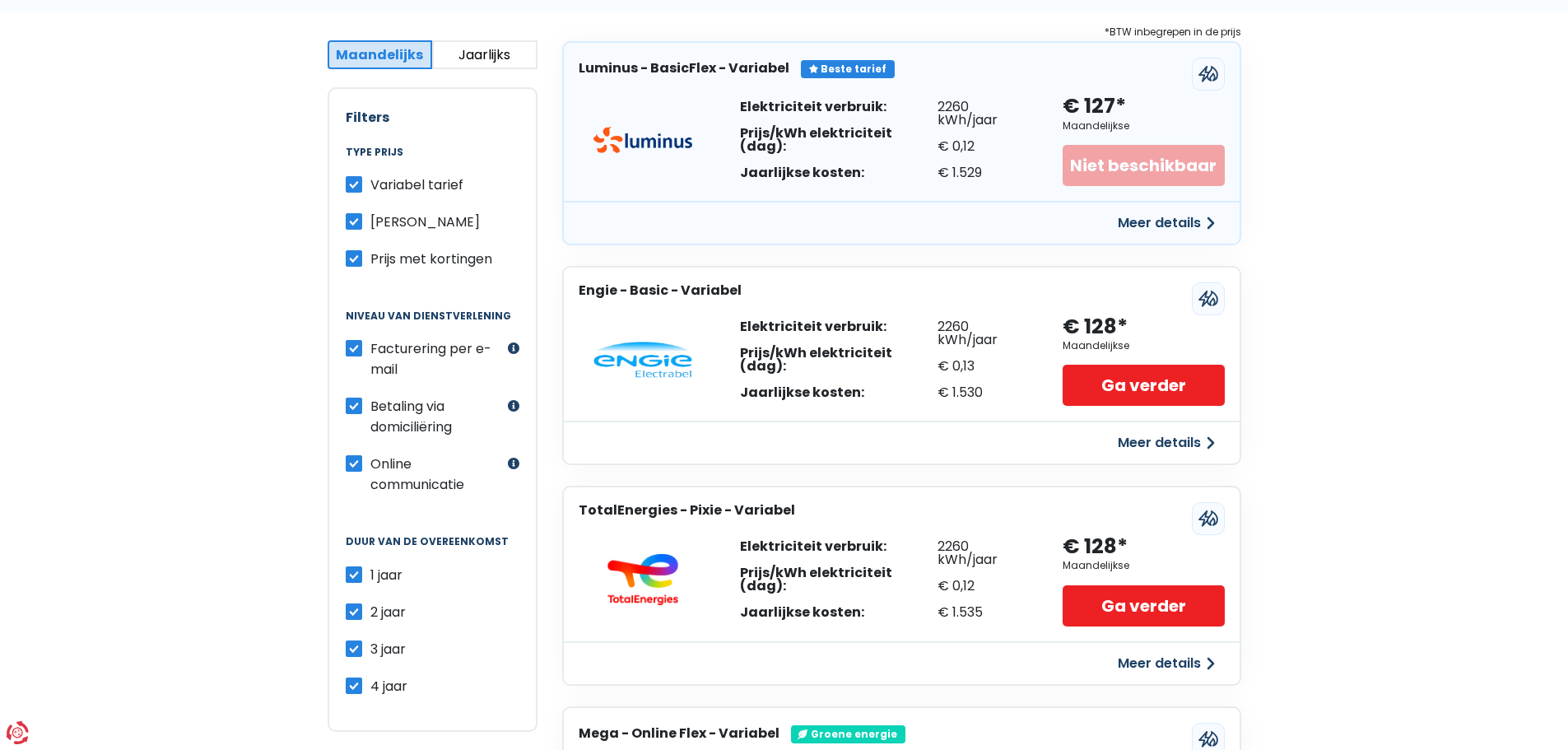
scroll to position [247, 0]
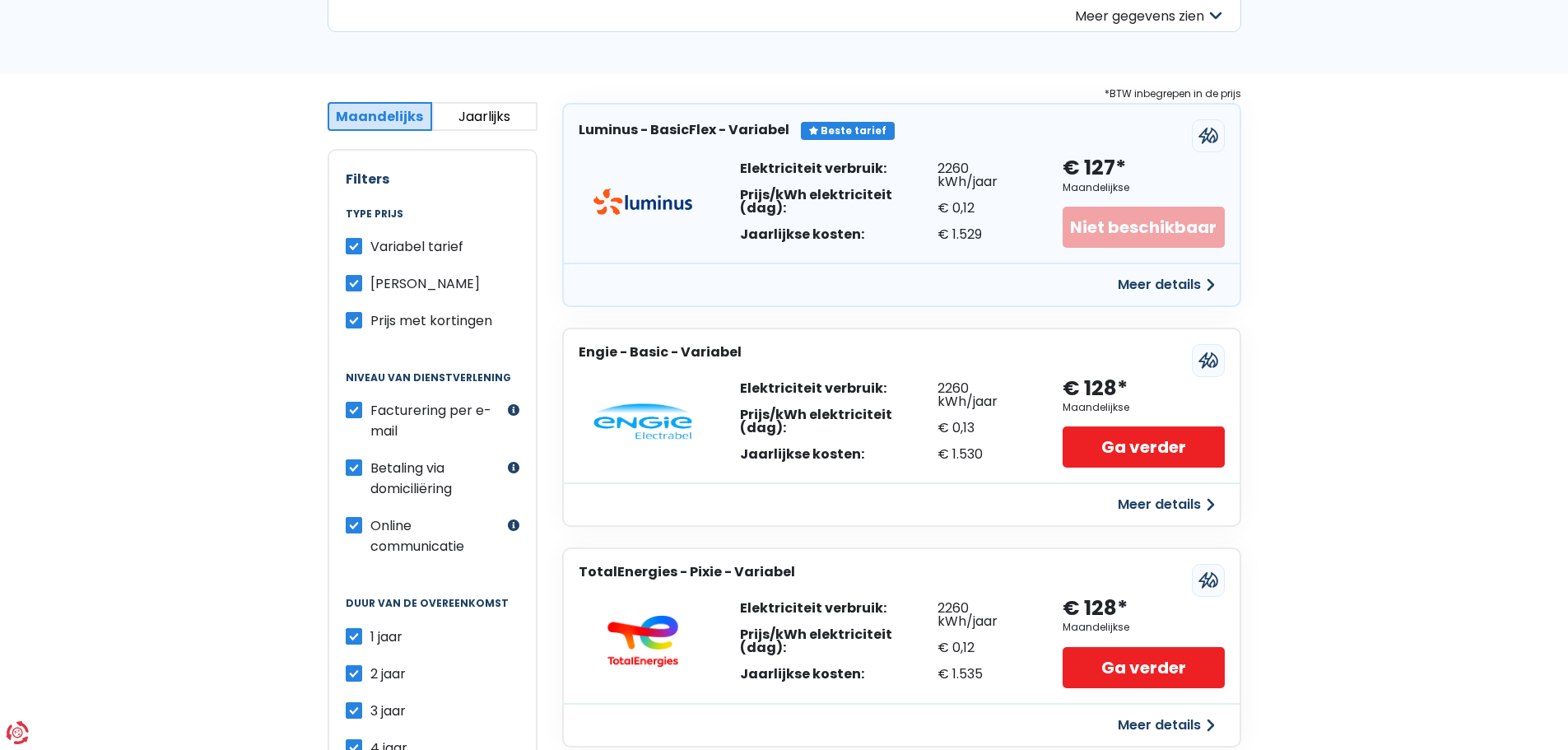
click at [1112, 227] on div "Niet beschikbaar" at bounding box center [1143, 227] width 161 height 41
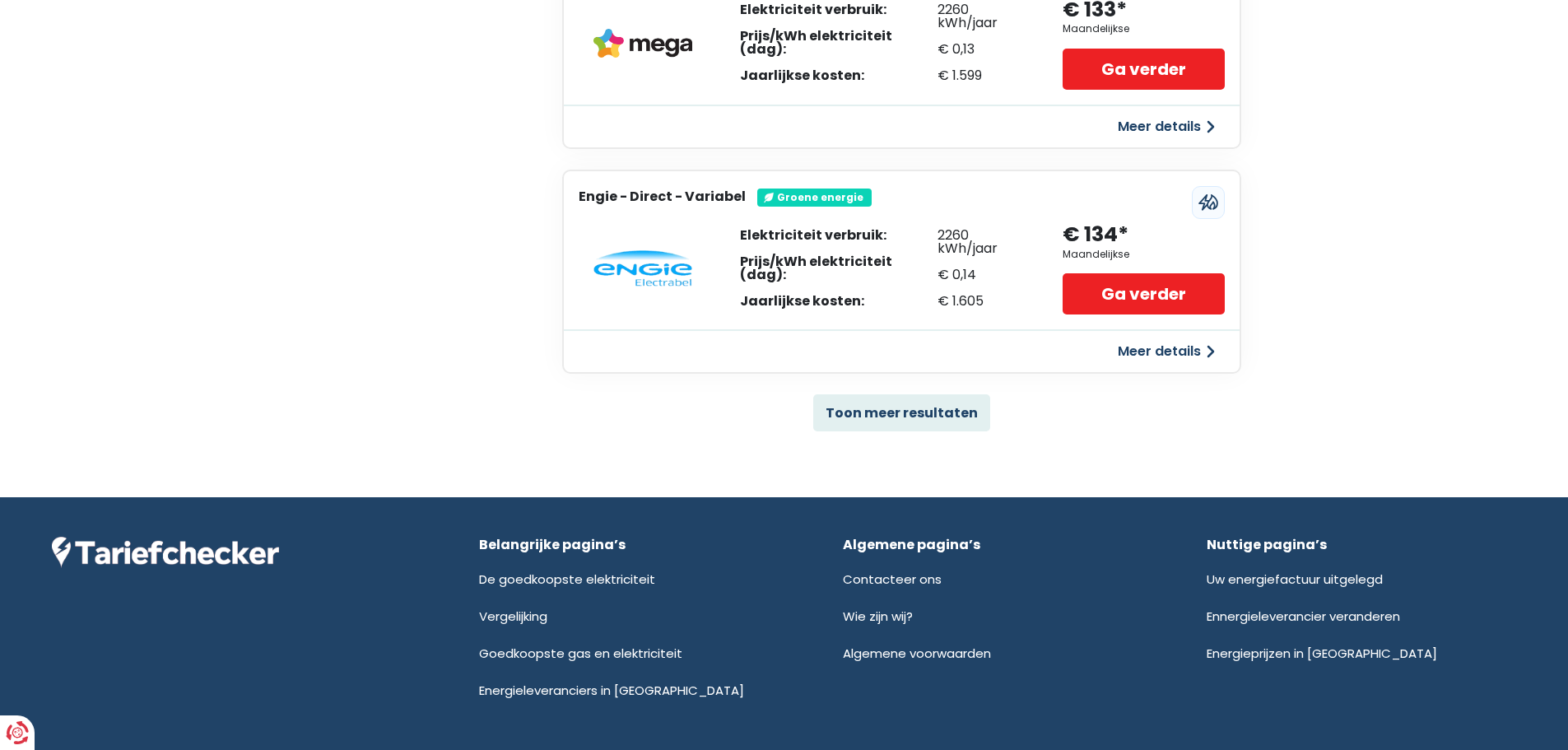
scroll to position [988, 0]
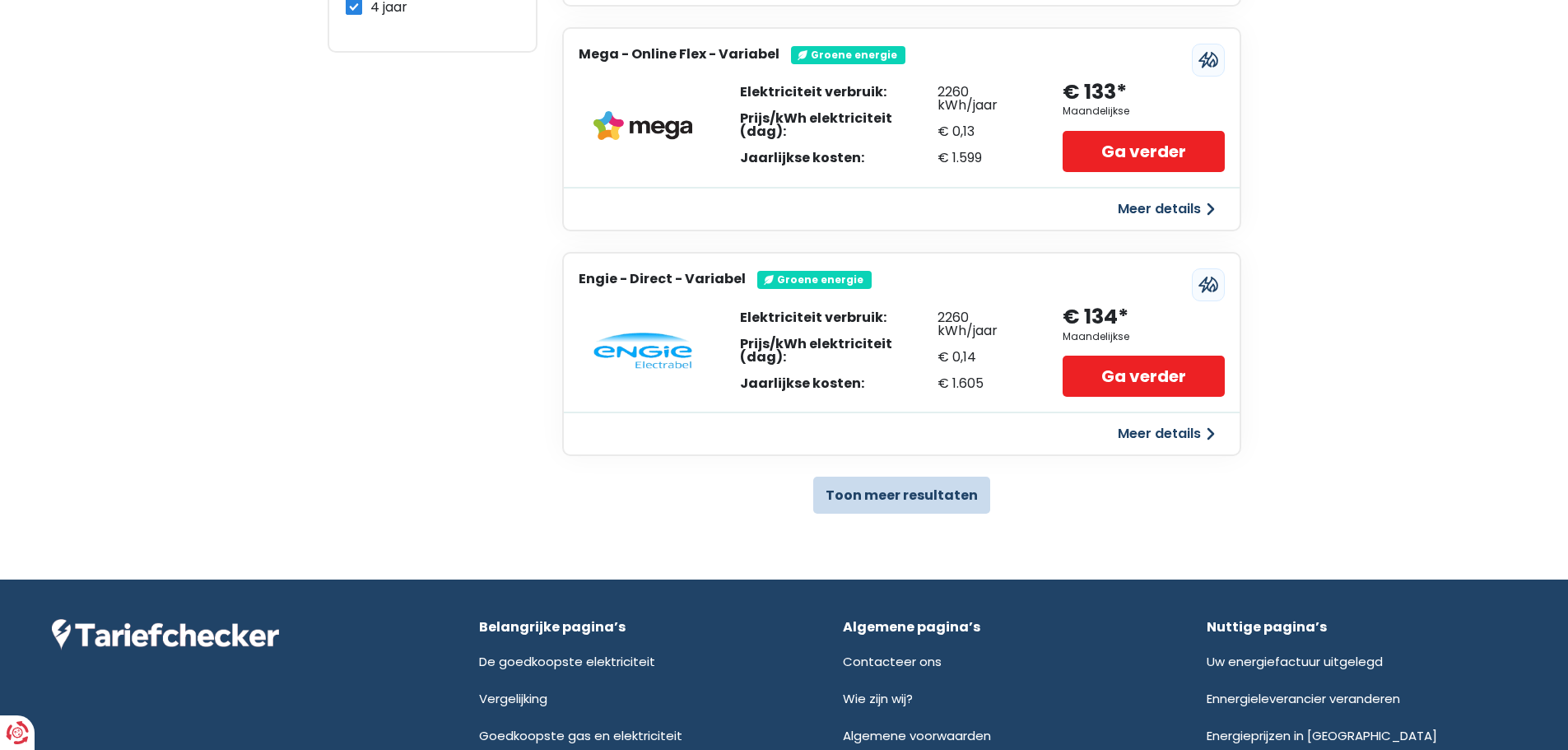
click at [898, 493] on button "Toon meer resultaten" at bounding box center [901, 495] width 177 height 37
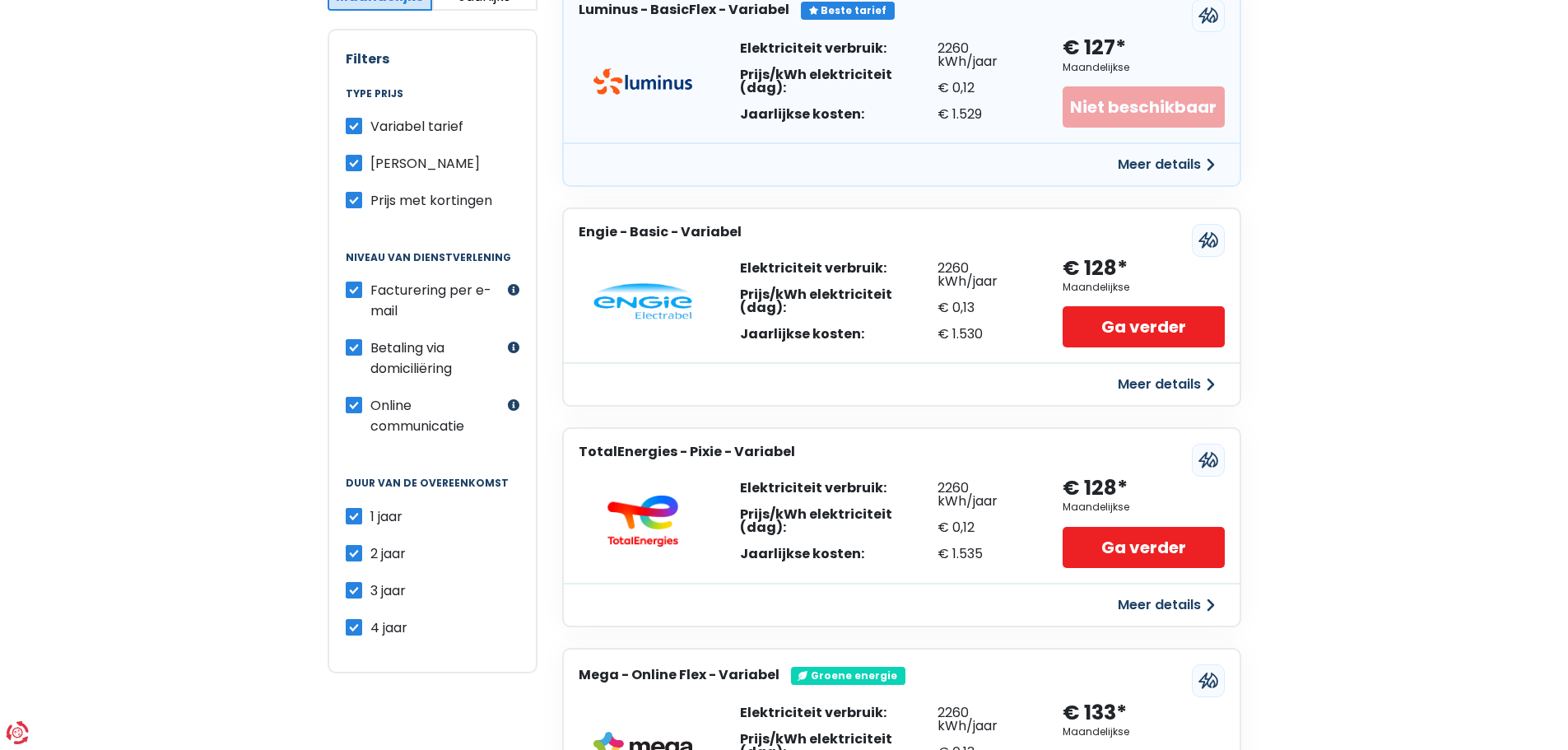
scroll to position [165, 0]
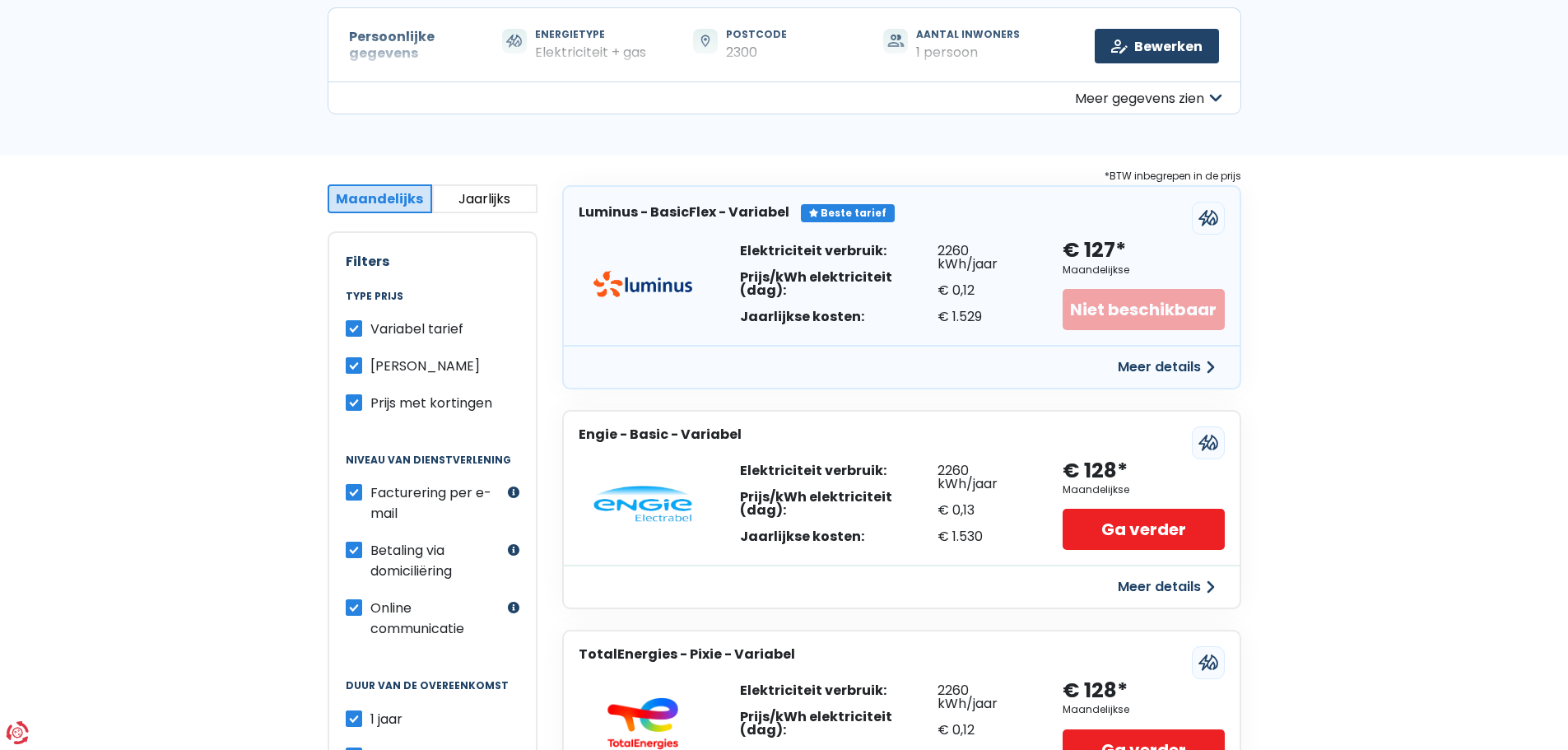
click at [370, 330] on label "Variabel tarief" at bounding box center [416, 329] width 93 height 20
click at [357, 330] on input "Variabel tarief" at bounding box center [353, 326] width 16 height 16
checkbox input "false"
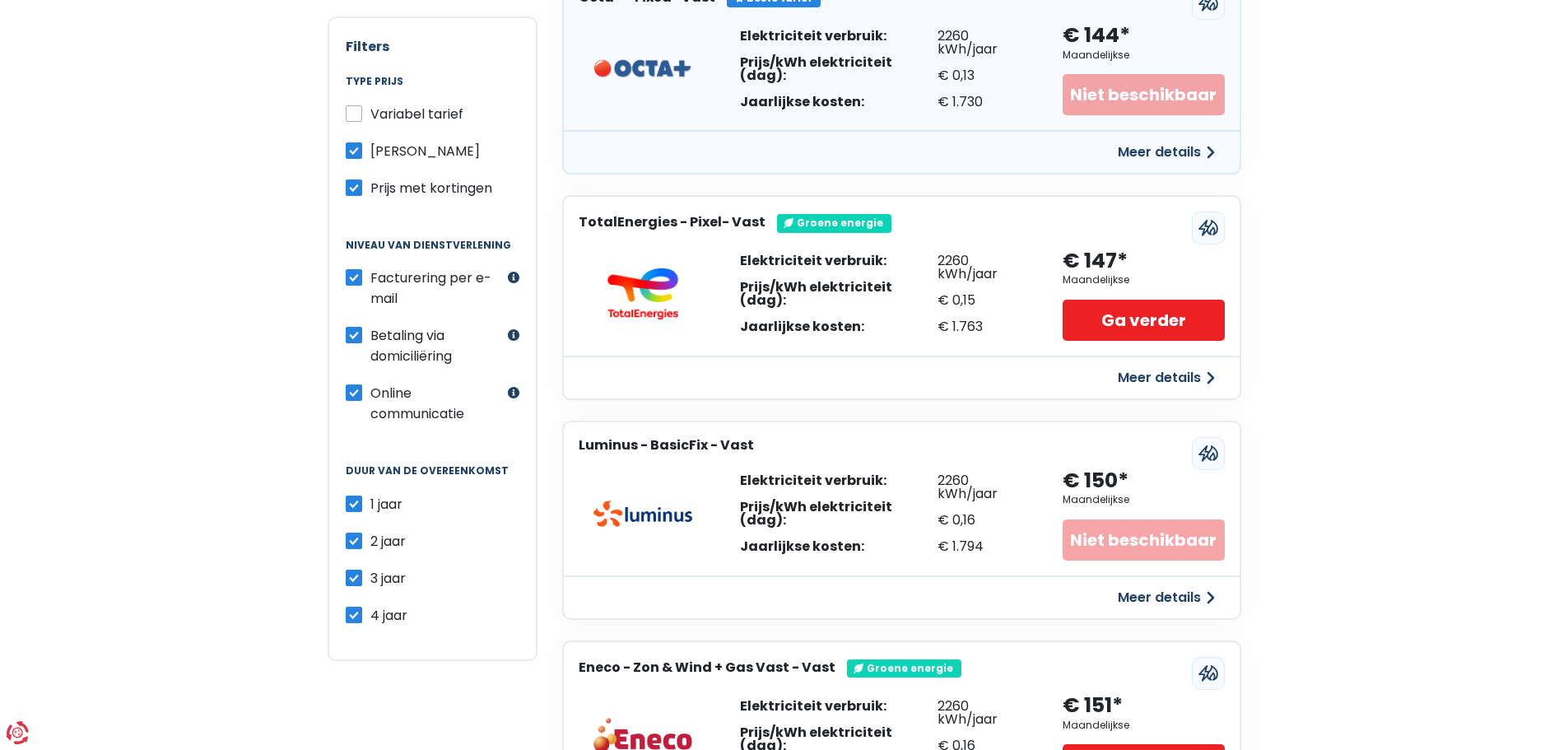
scroll to position [576, 0]
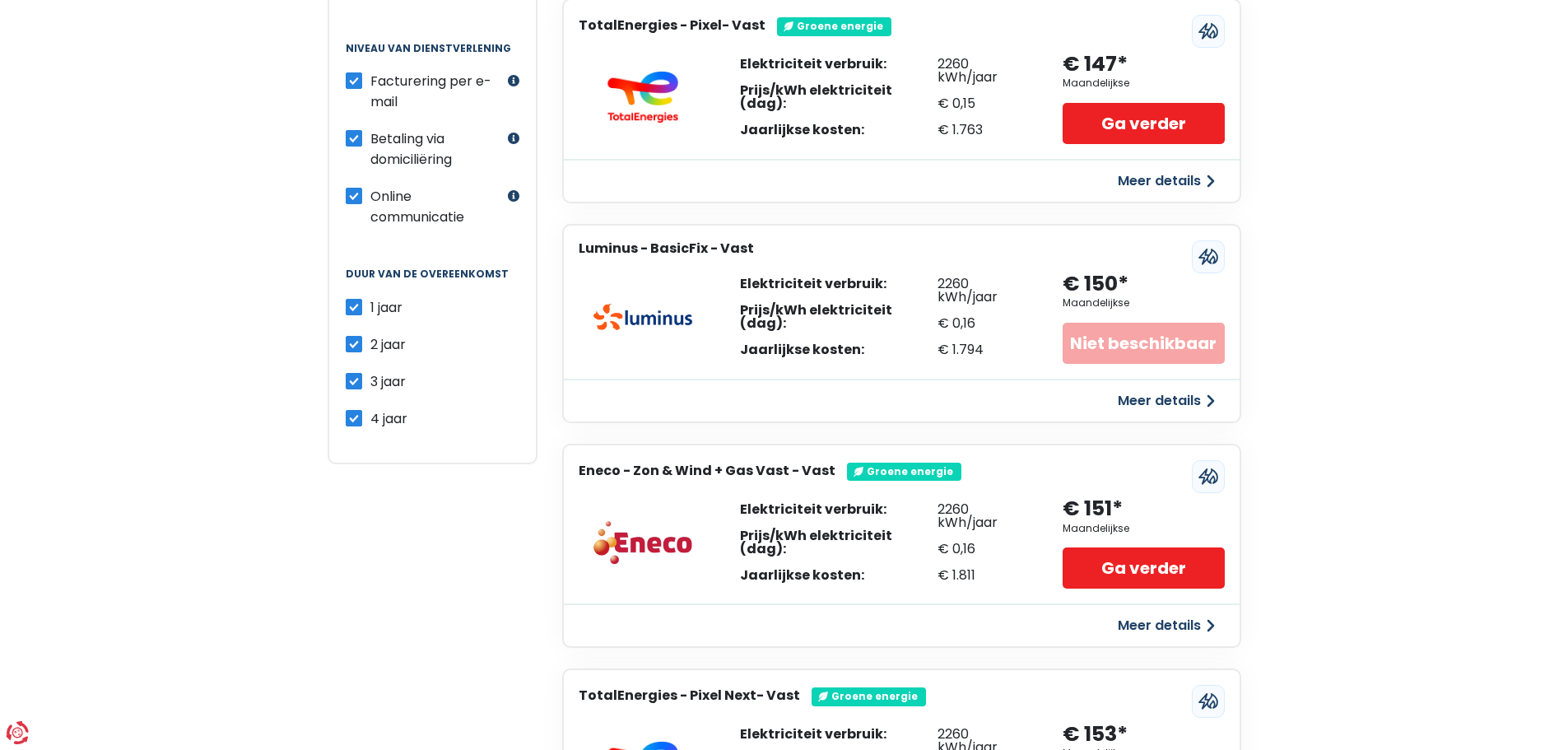
click at [370, 422] on label "4 jaar" at bounding box center [389, 419] width 37 height 20
click at [357, 422] on input "4 jaar" at bounding box center [353, 416] width 16 height 16
checkbox input "false"
click at [370, 383] on label "3 jaar" at bounding box center [388, 381] width 36 height 20
click at [356, 383] on input "3 jaar" at bounding box center [353, 379] width 16 height 16
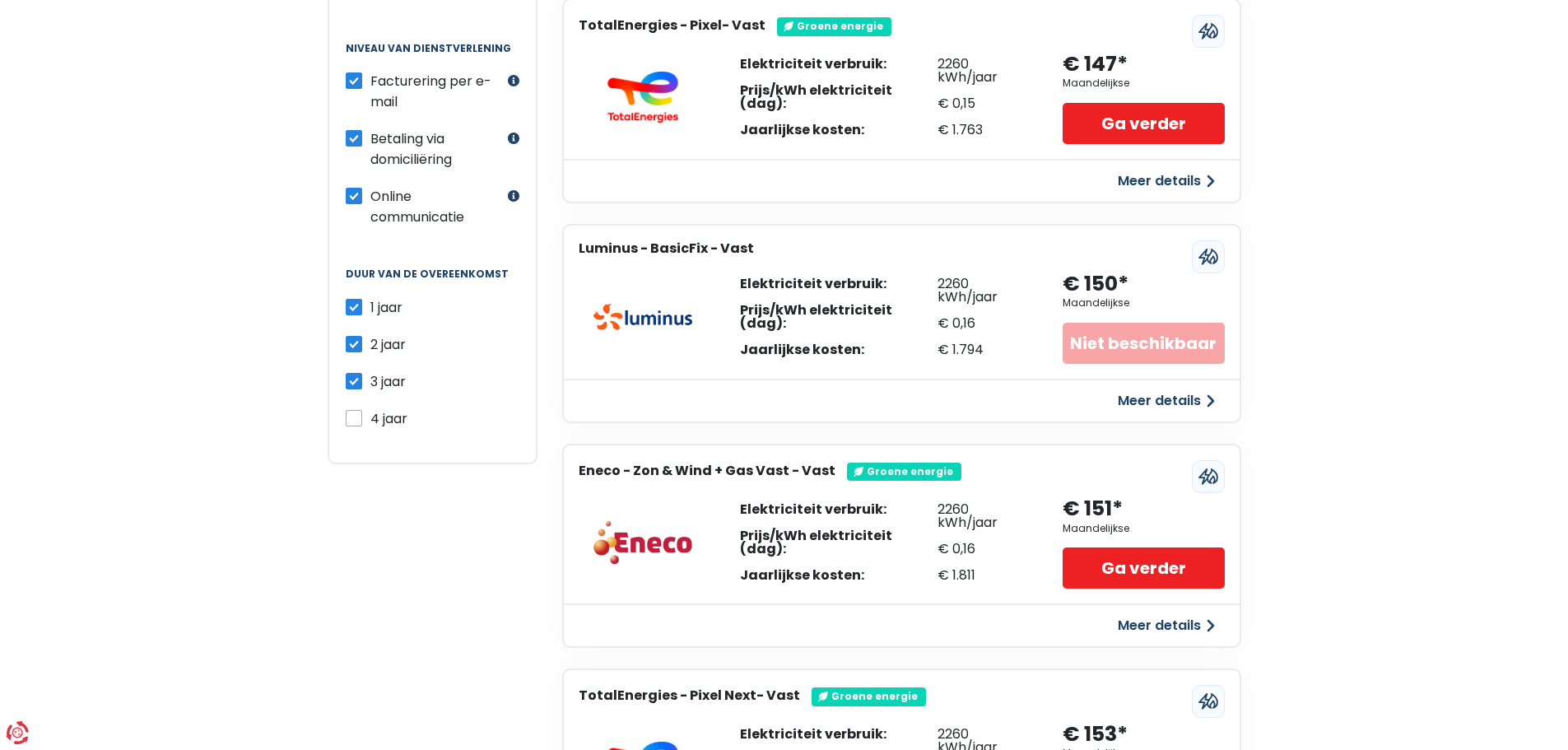
checkbox input "false"
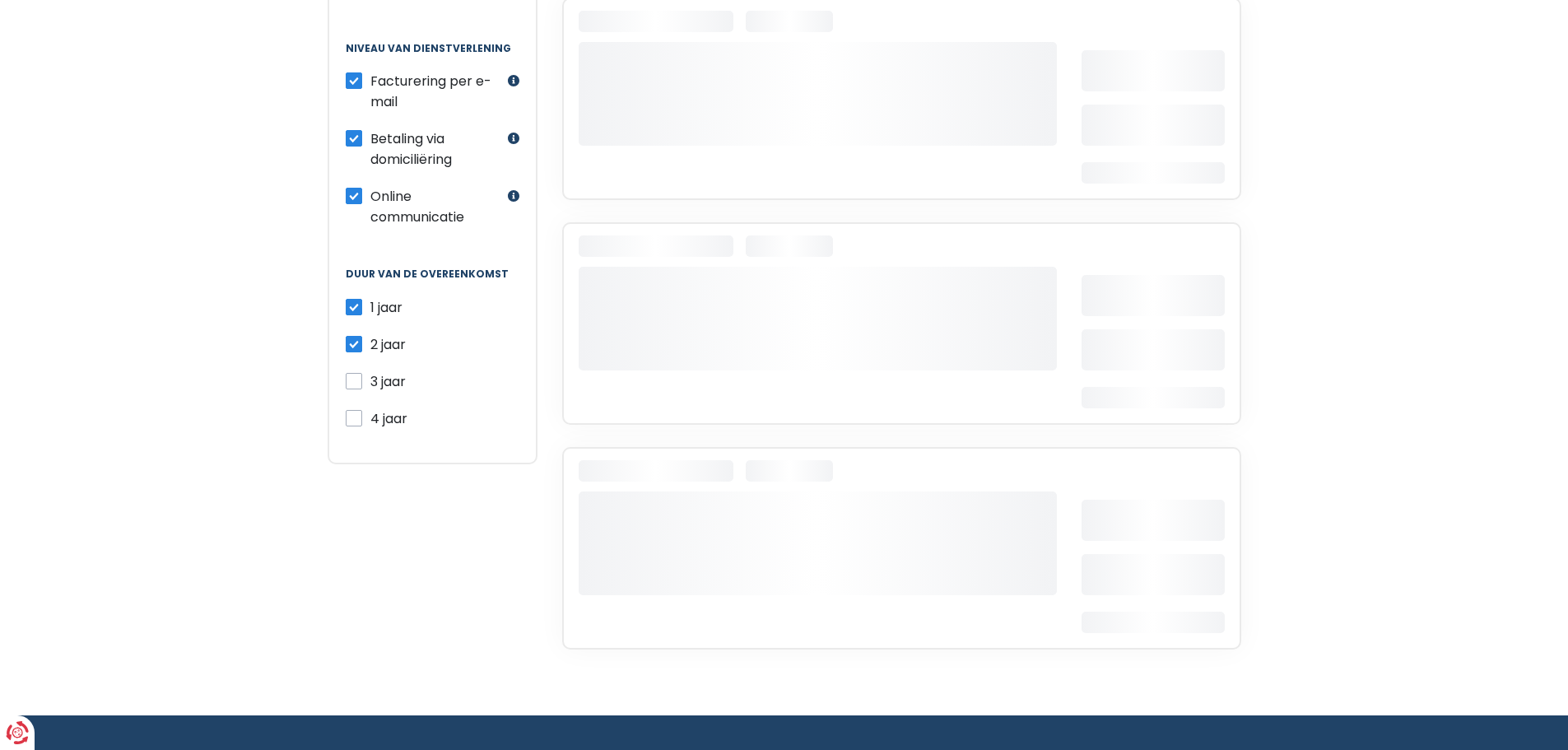
click at [370, 343] on label "2 jaar" at bounding box center [388, 344] width 36 height 20
click at [354, 343] on input "2 jaar" at bounding box center [353, 341] width 16 height 16
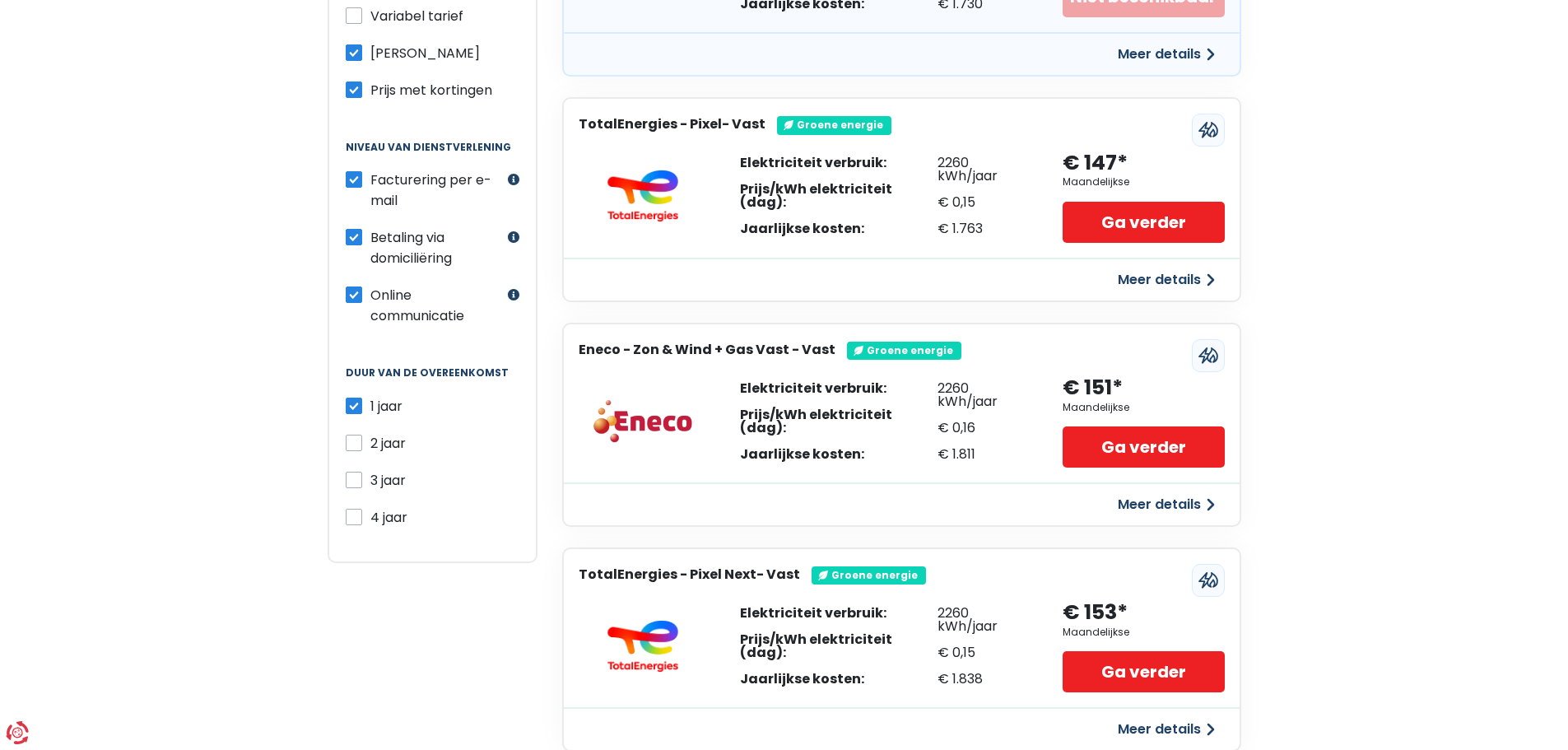
scroll to position [493, 0]
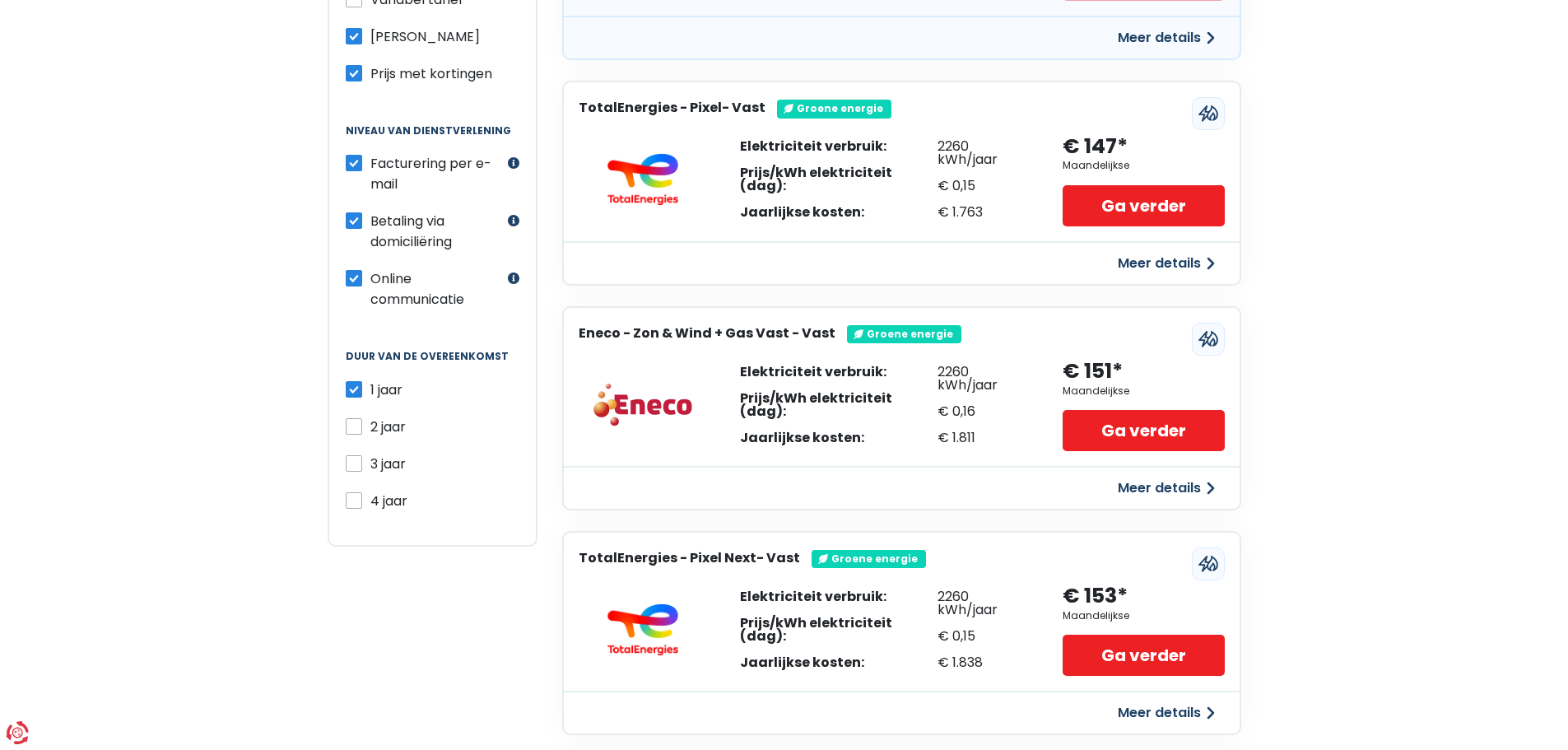
click at [370, 430] on label "2 jaar" at bounding box center [388, 426] width 36 height 20
click at [353, 430] on input "2 jaar" at bounding box center [353, 424] width 16 height 16
checkbox input "true"
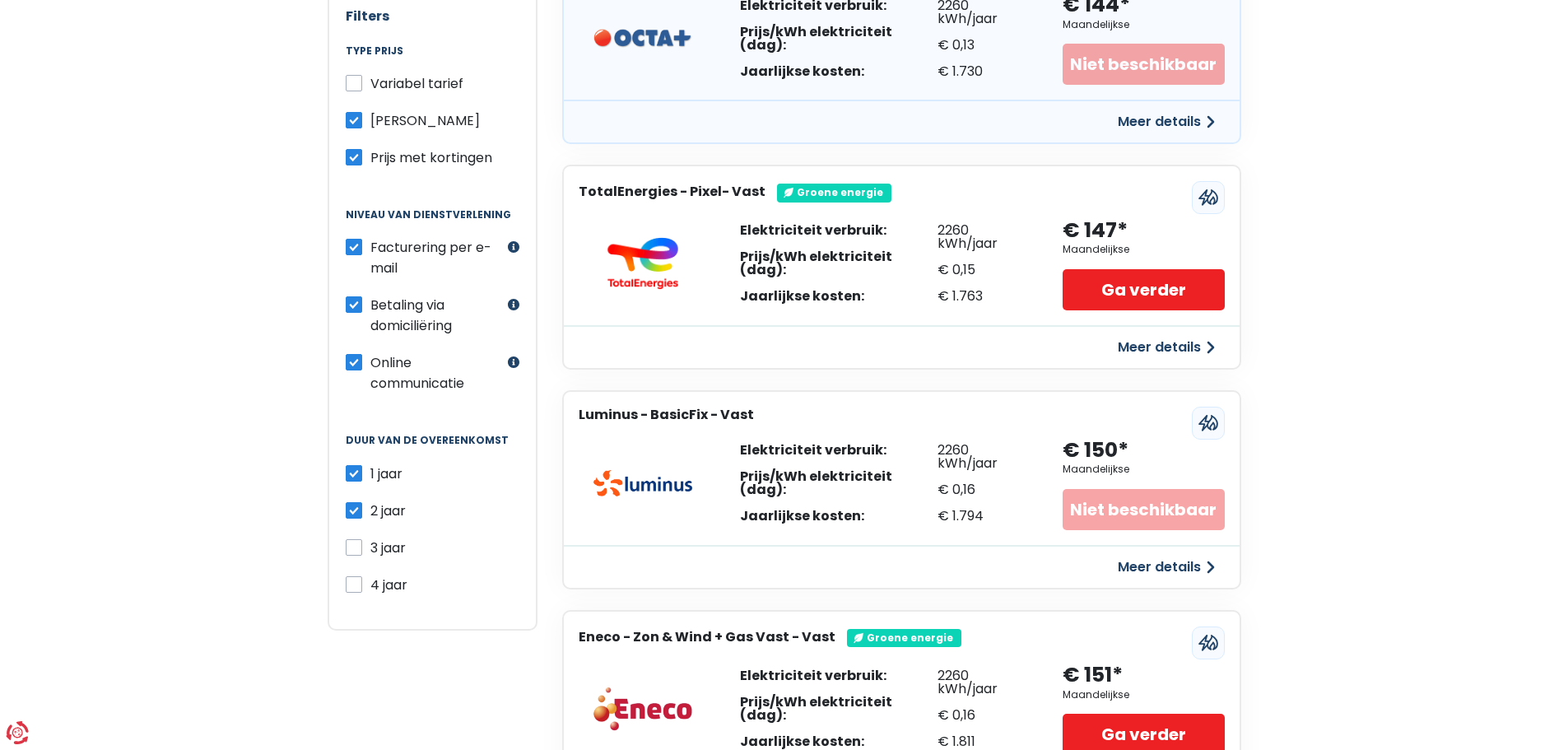
scroll to position [411, 0]
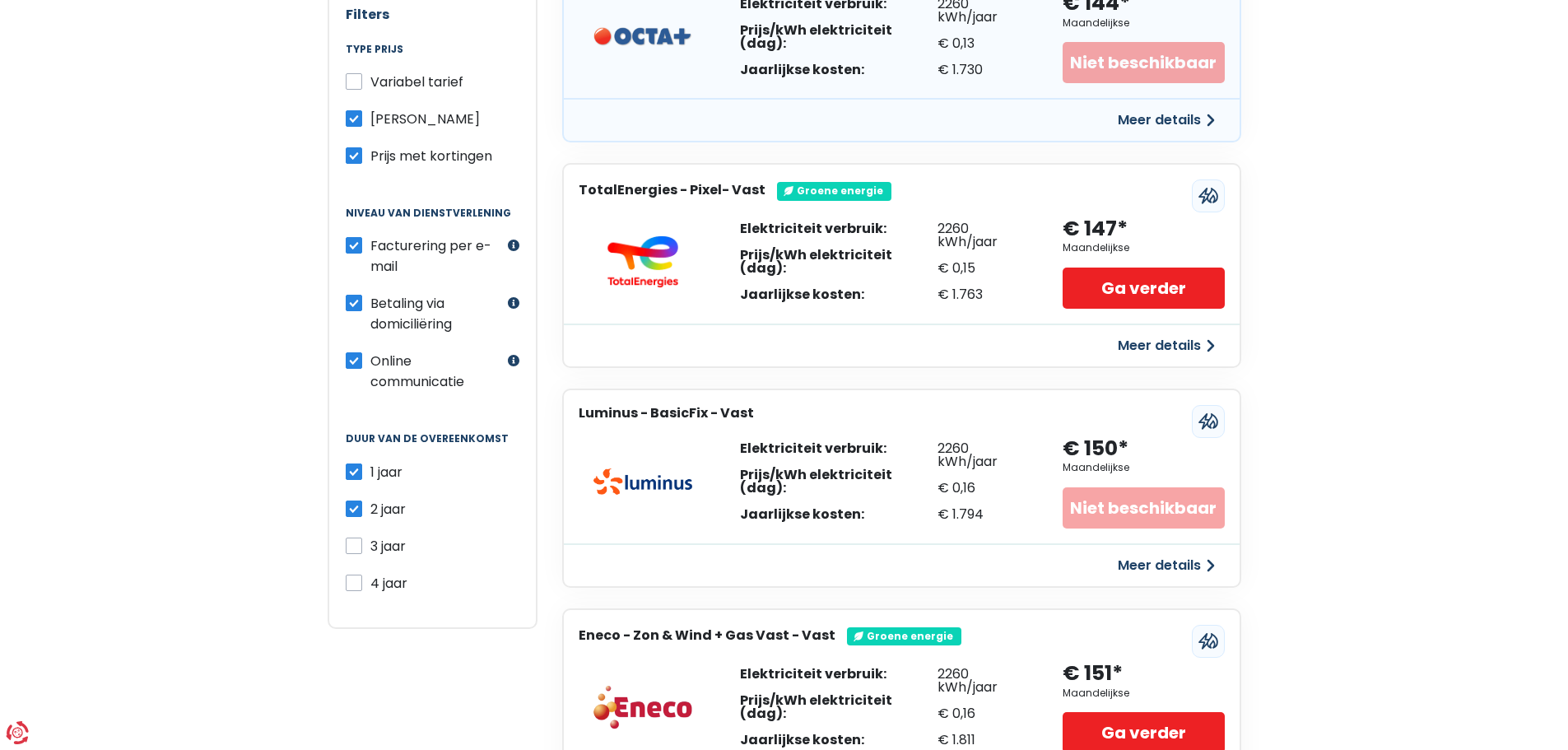
click at [1128, 509] on div "Niet beschikbaar" at bounding box center [1143, 508] width 161 height 41
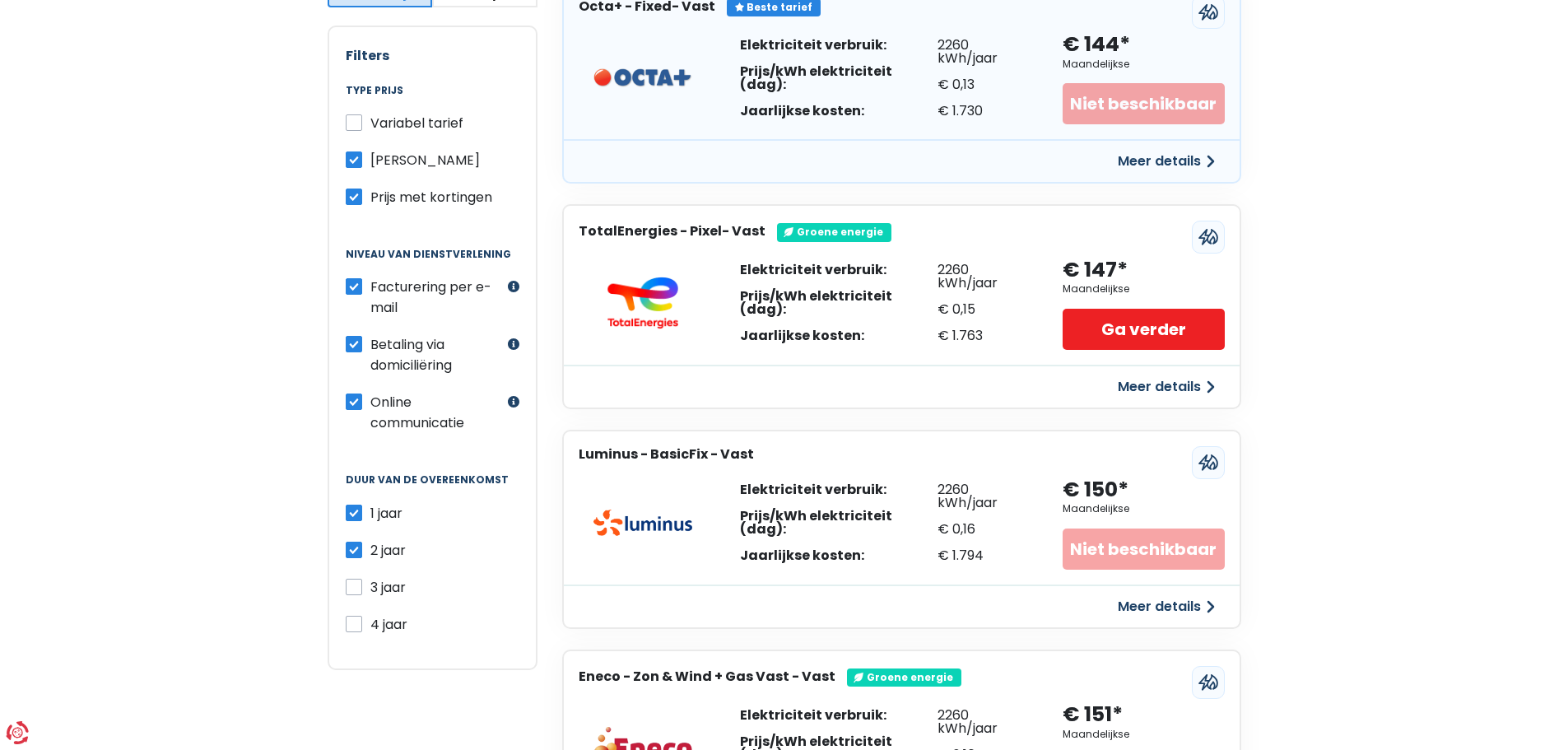
scroll to position [0, 0]
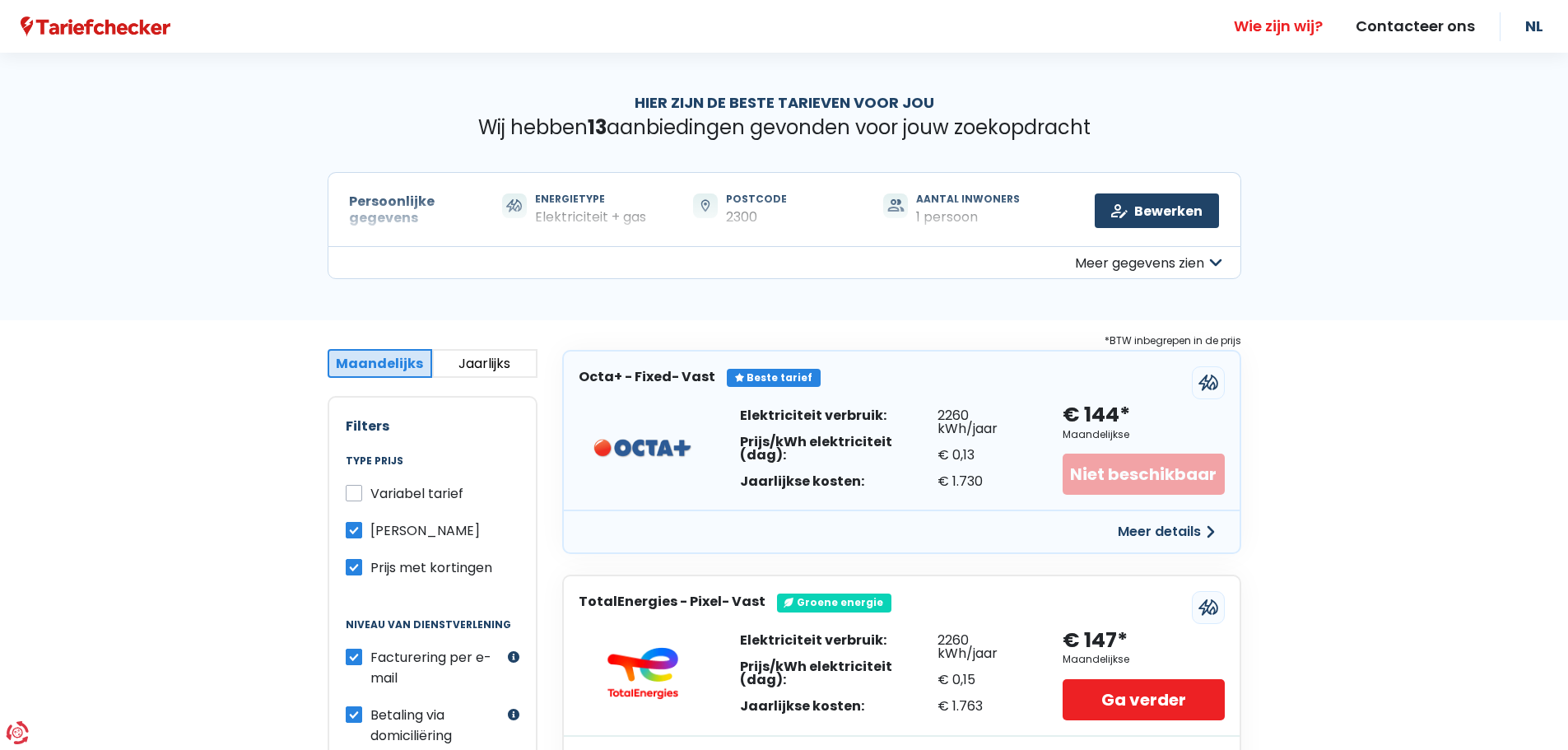
click at [1290, 26] on link "Wie zijn wij?" at bounding box center [1278, 26] width 121 height 53
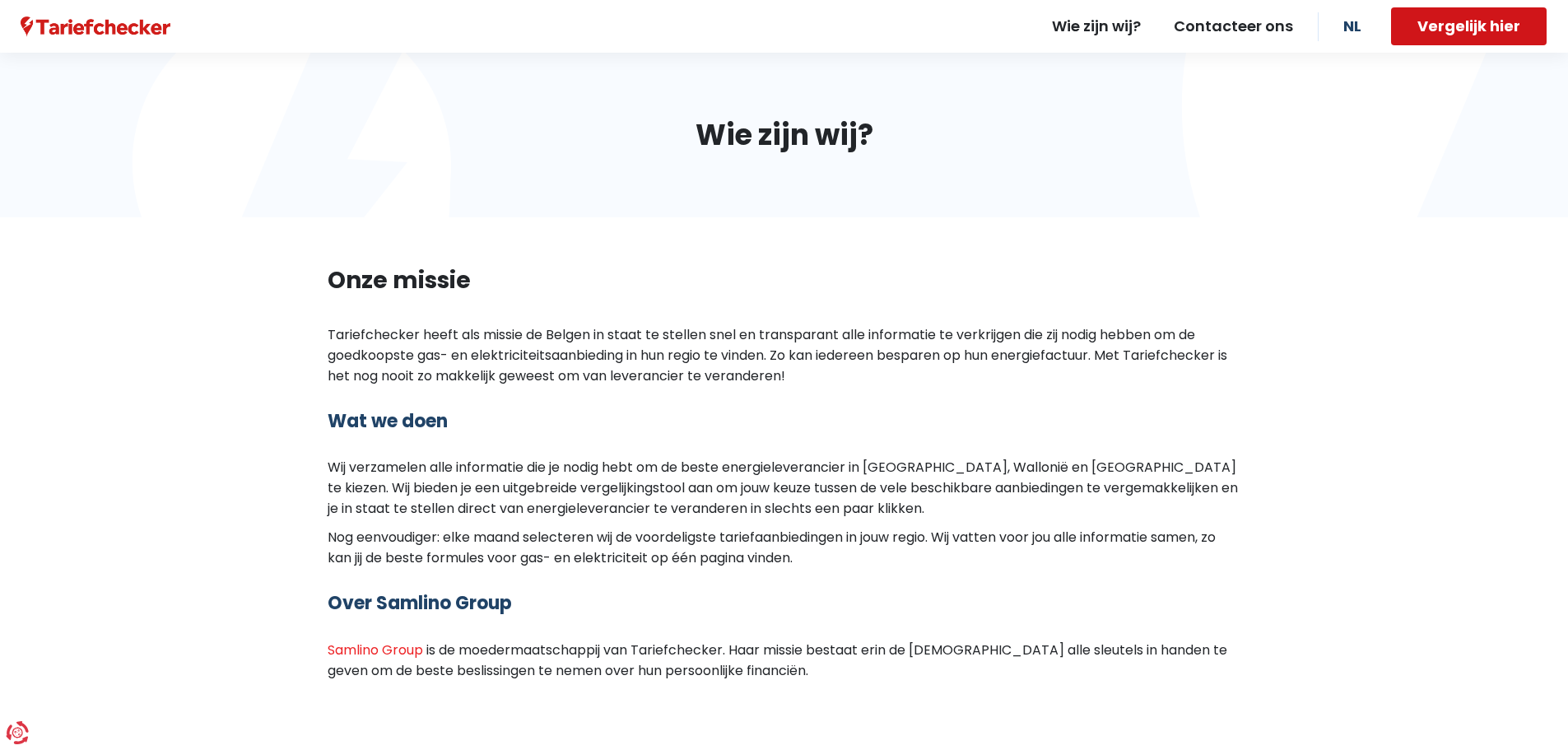
click at [1464, 23] on button "Vergelijk hier" at bounding box center [1468, 26] width 155 height 38
